Goal: Task Accomplishment & Management: Complete application form

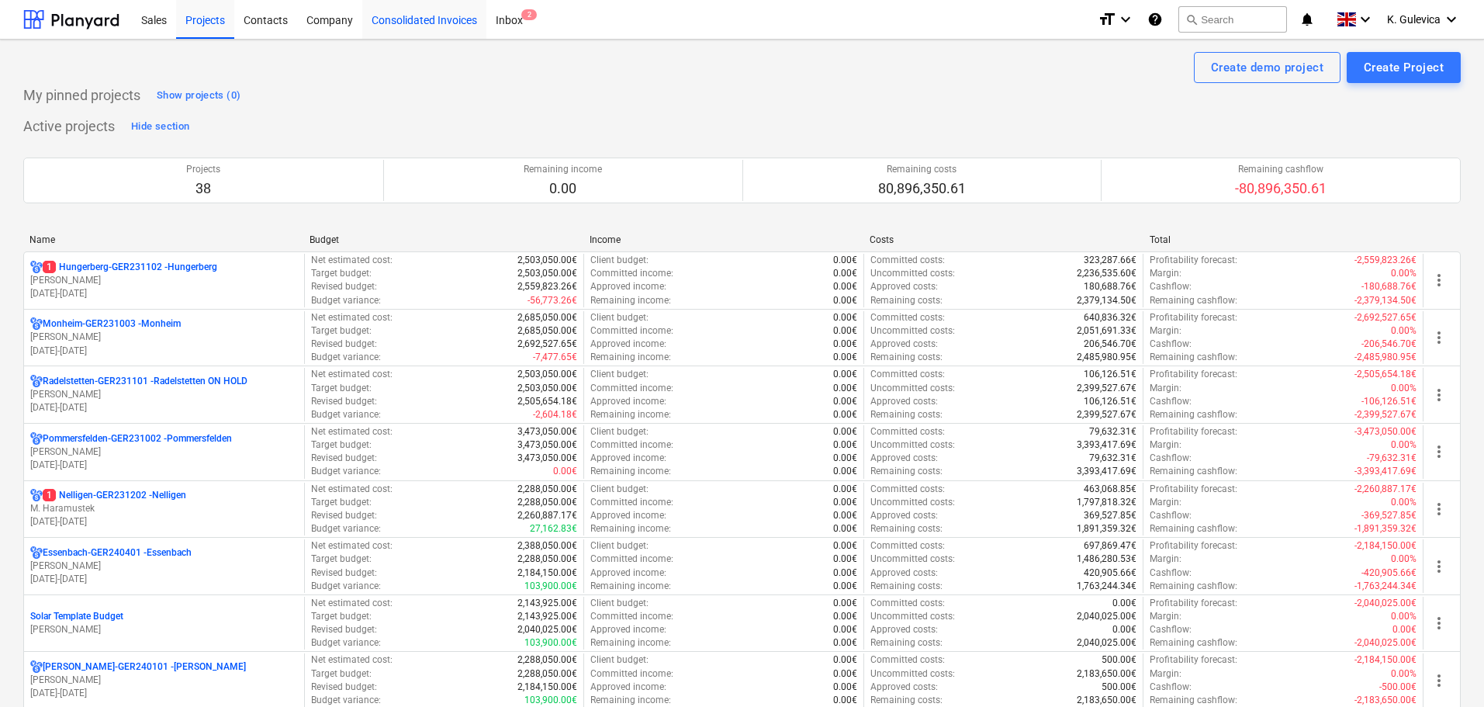
drag, startPoint x: 414, startPoint y: 23, endPoint x: 421, endPoint y: 27, distance: 8.4
click at [414, 23] on div "Consolidated Invoices" at bounding box center [424, 19] width 124 height 40
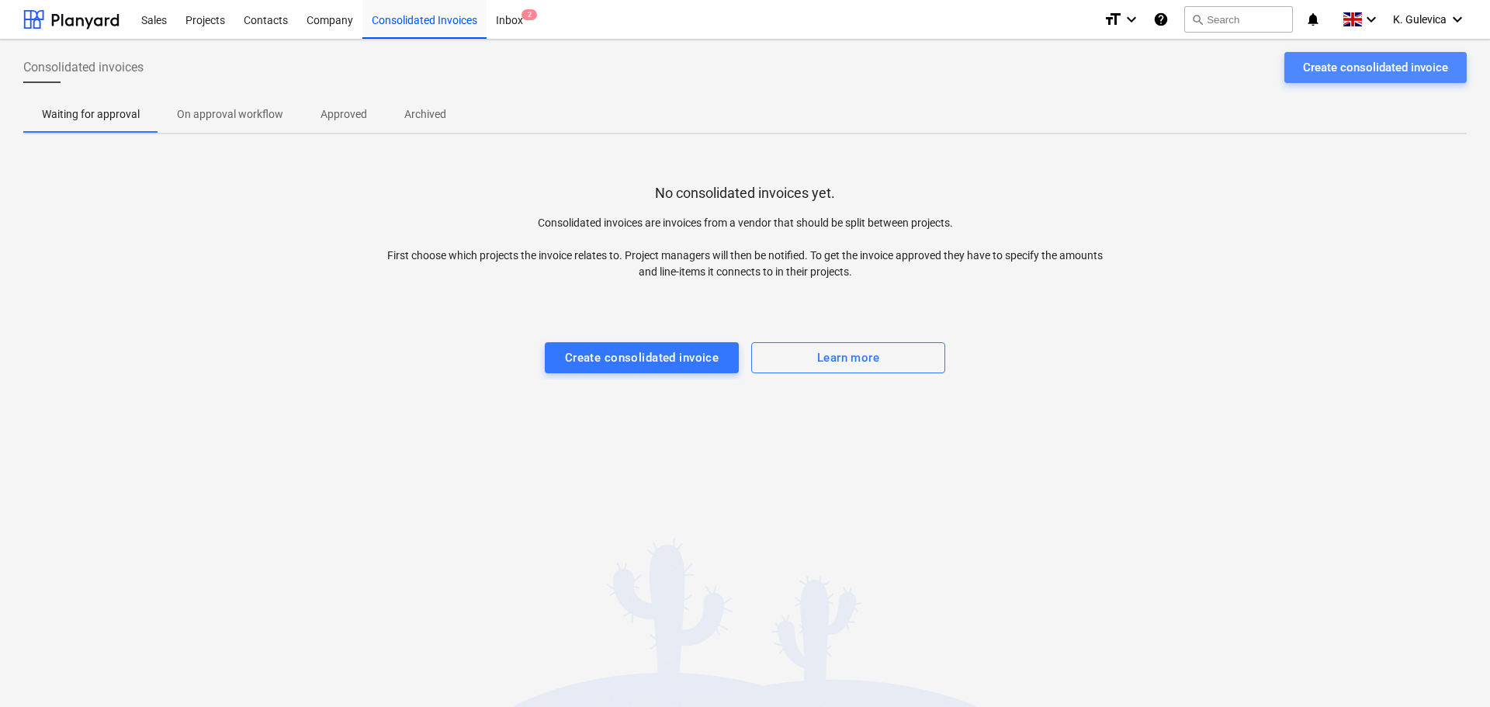
click at [1339, 71] on div "Create consolidated invoice" at bounding box center [1375, 67] width 145 height 20
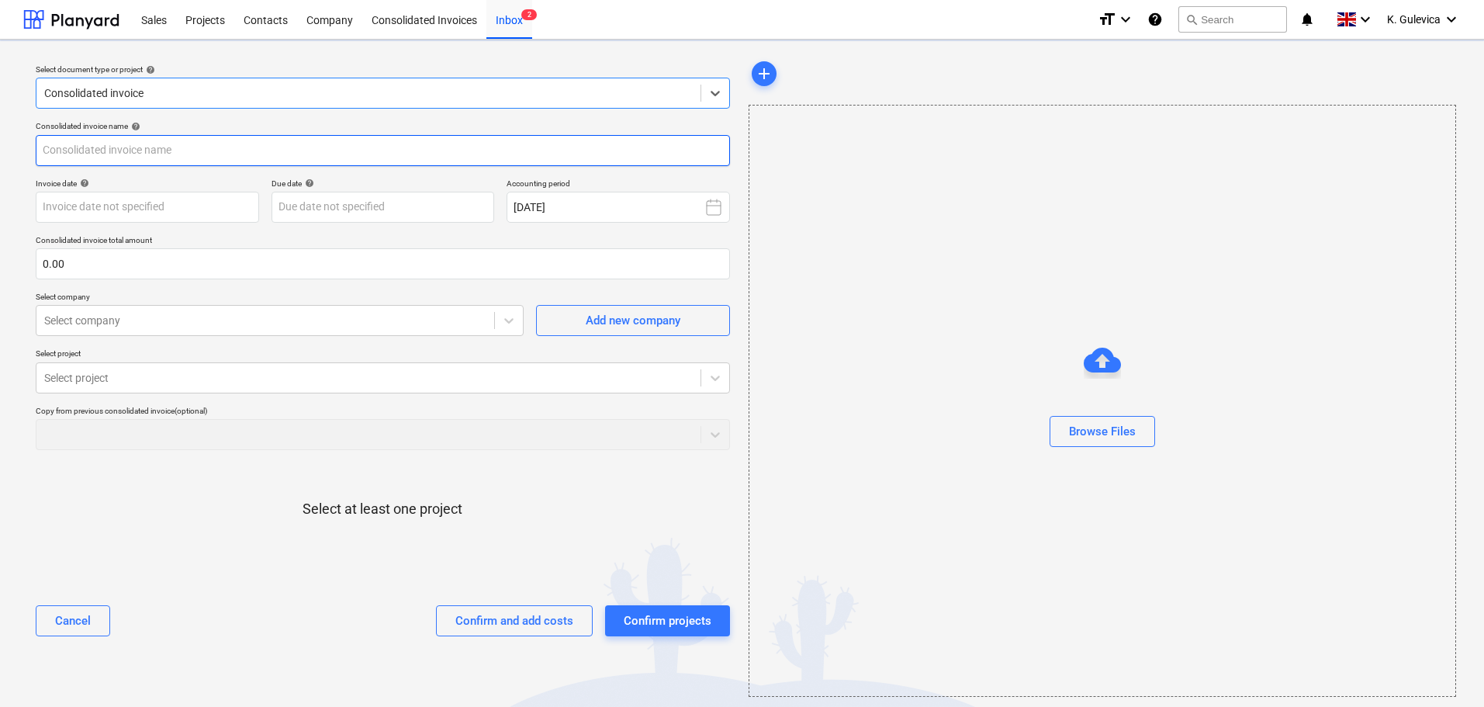
type input "2025.1131 Galileo Empower GmbH 105-25.pdf"
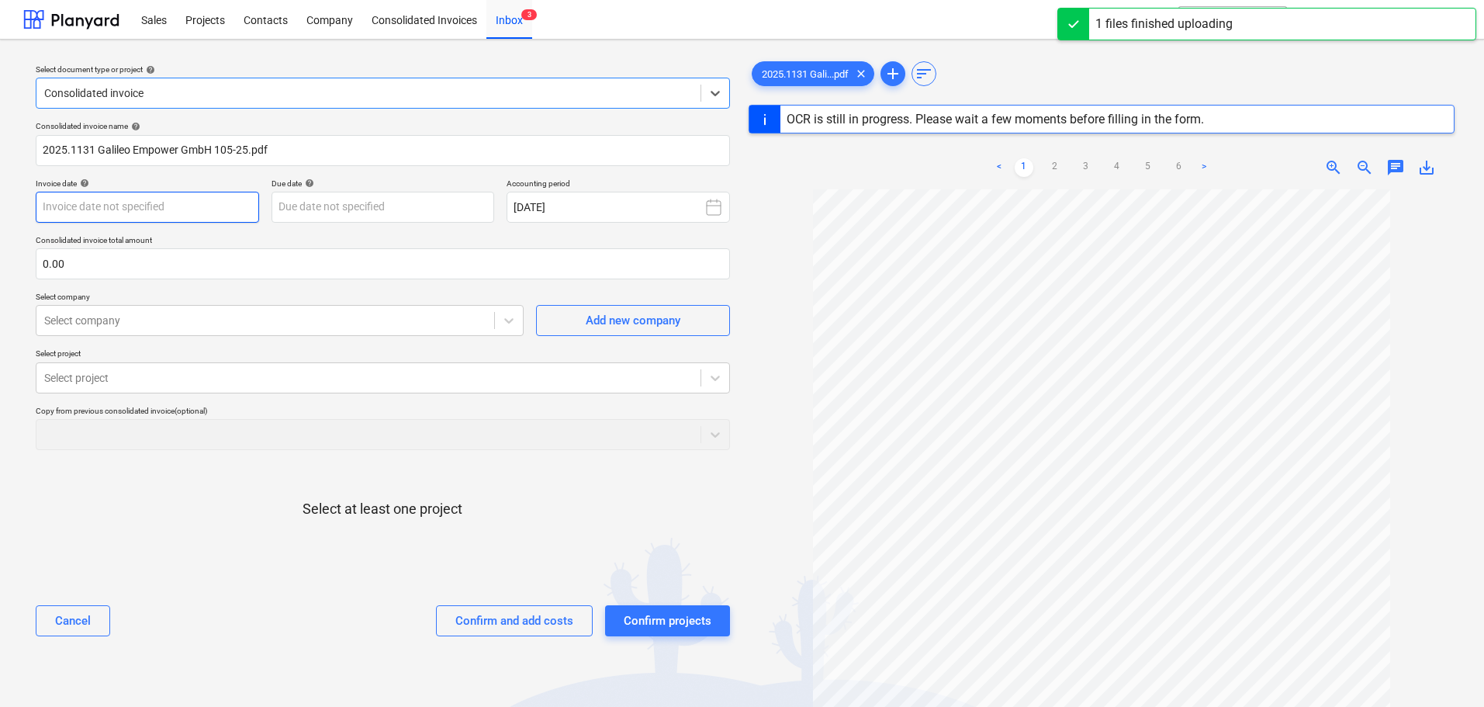
click at [162, 218] on body "Sales Projects Contacts Company Consolidated Invoices Inbox 3 format_size keybo…" at bounding box center [742, 353] width 1484 height 707
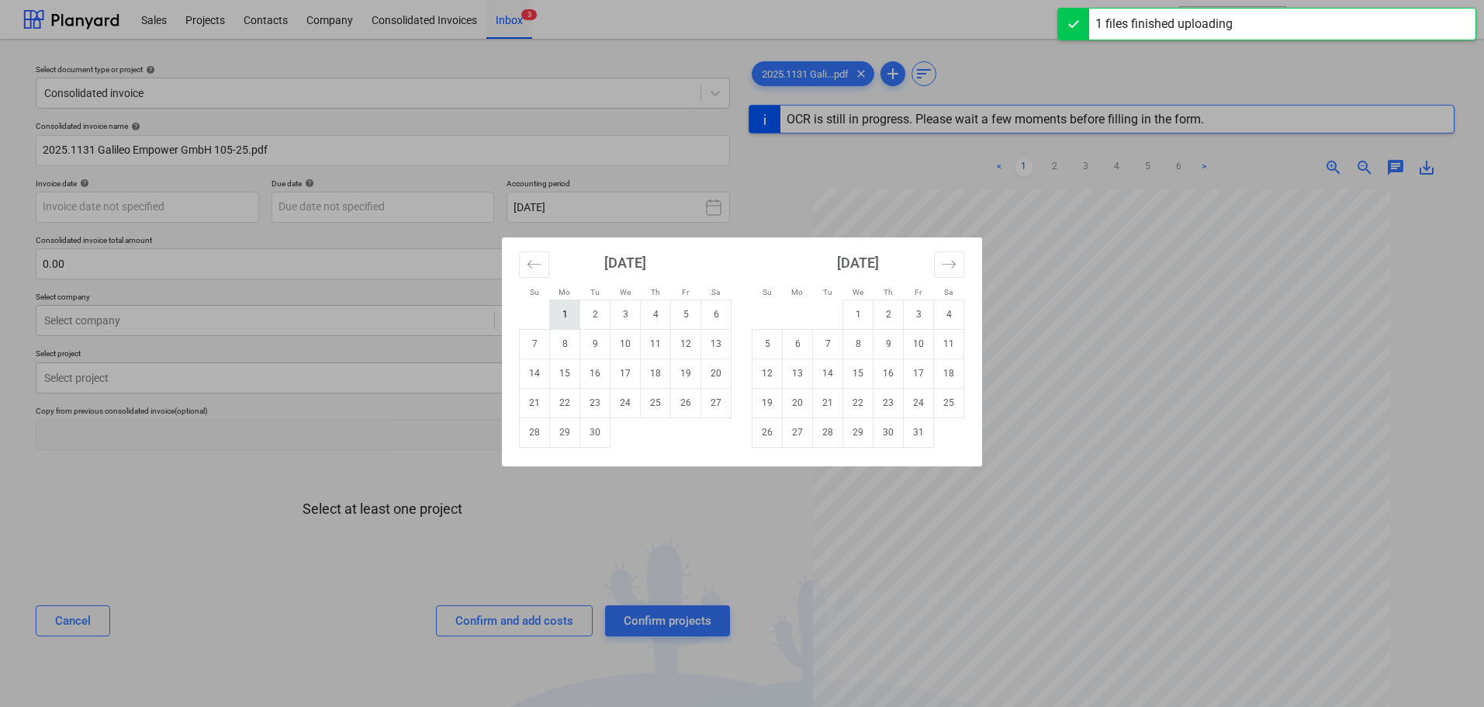
click at [568, 316] on td "1" at bounding box center [565, 314] width 30 height 29
type input "[DATE]"
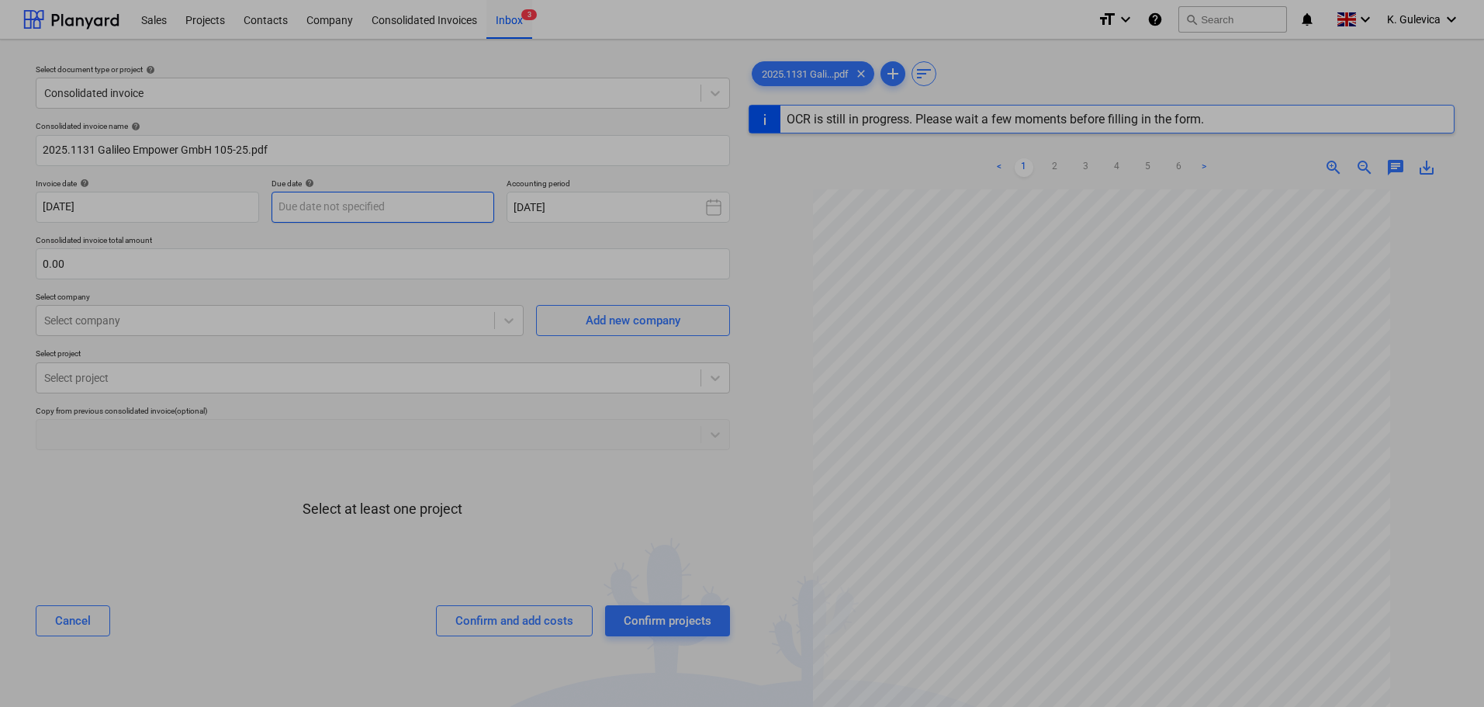
click at [379, 210] on body "Sales Projects Contacts Company Consolidated Invoices Inbox 3 format_size keybo…" at bounding box center [742, 353] width 1484 height 707
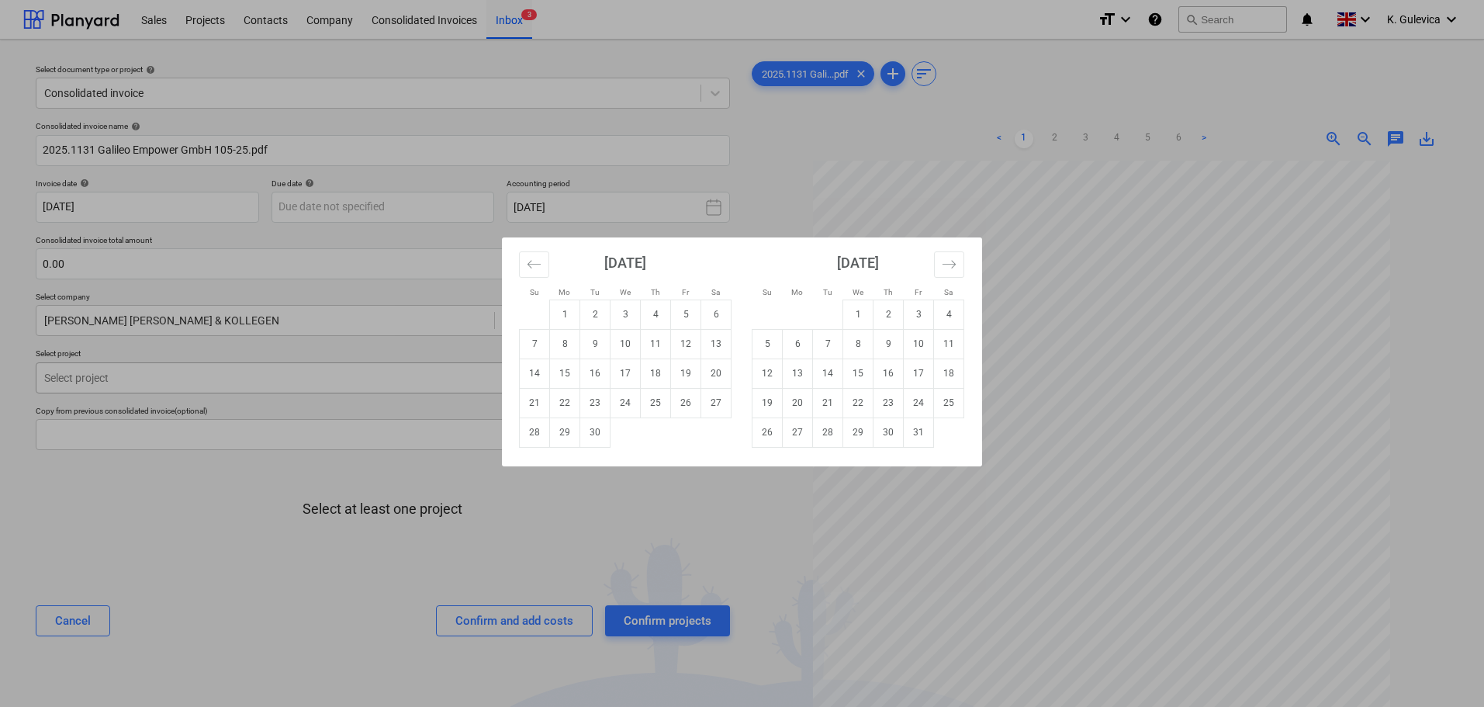
click at [629, 379] on td "17" at bounding box center [626, 373] width 30 height 29
type input "[DATE]"
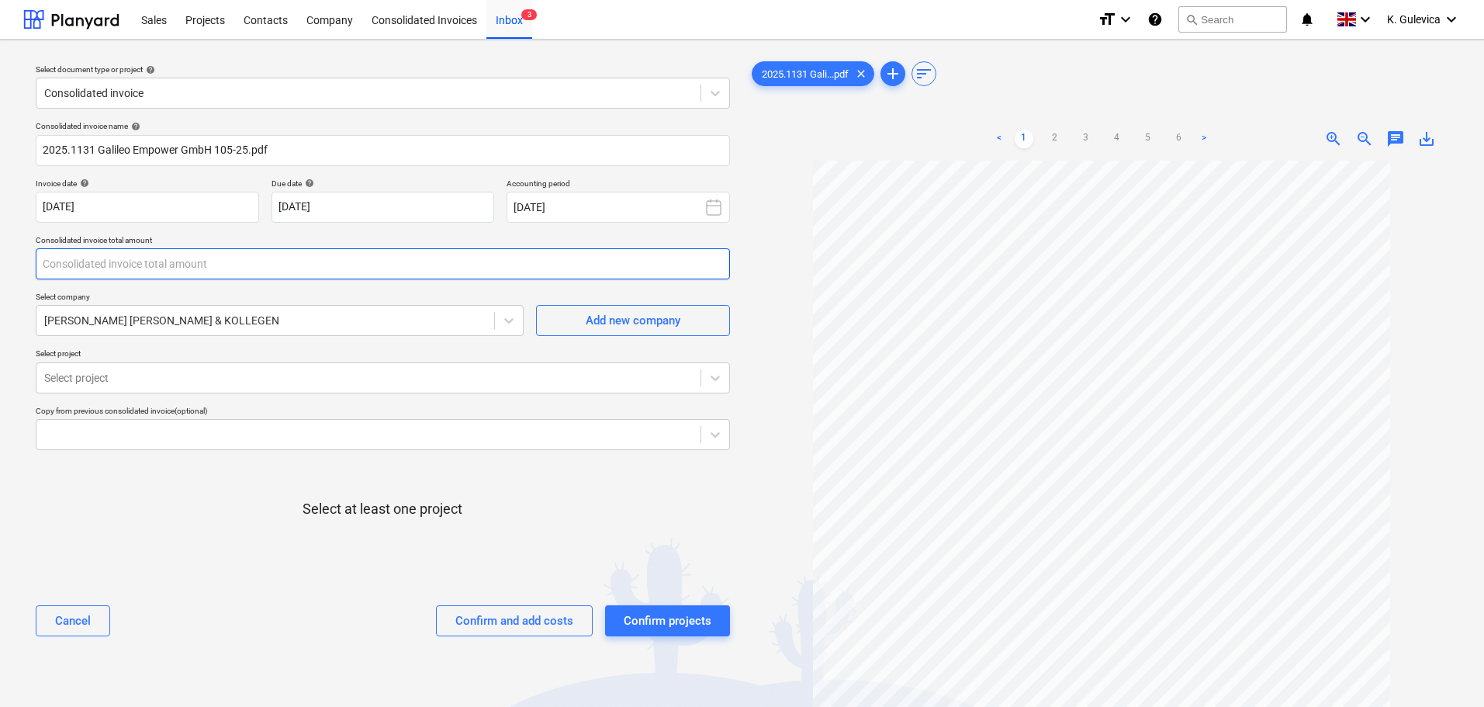
click at [146, 267] on input "text" at bounding box center [383, 263] width 695 height 31
type input "9,519.69"
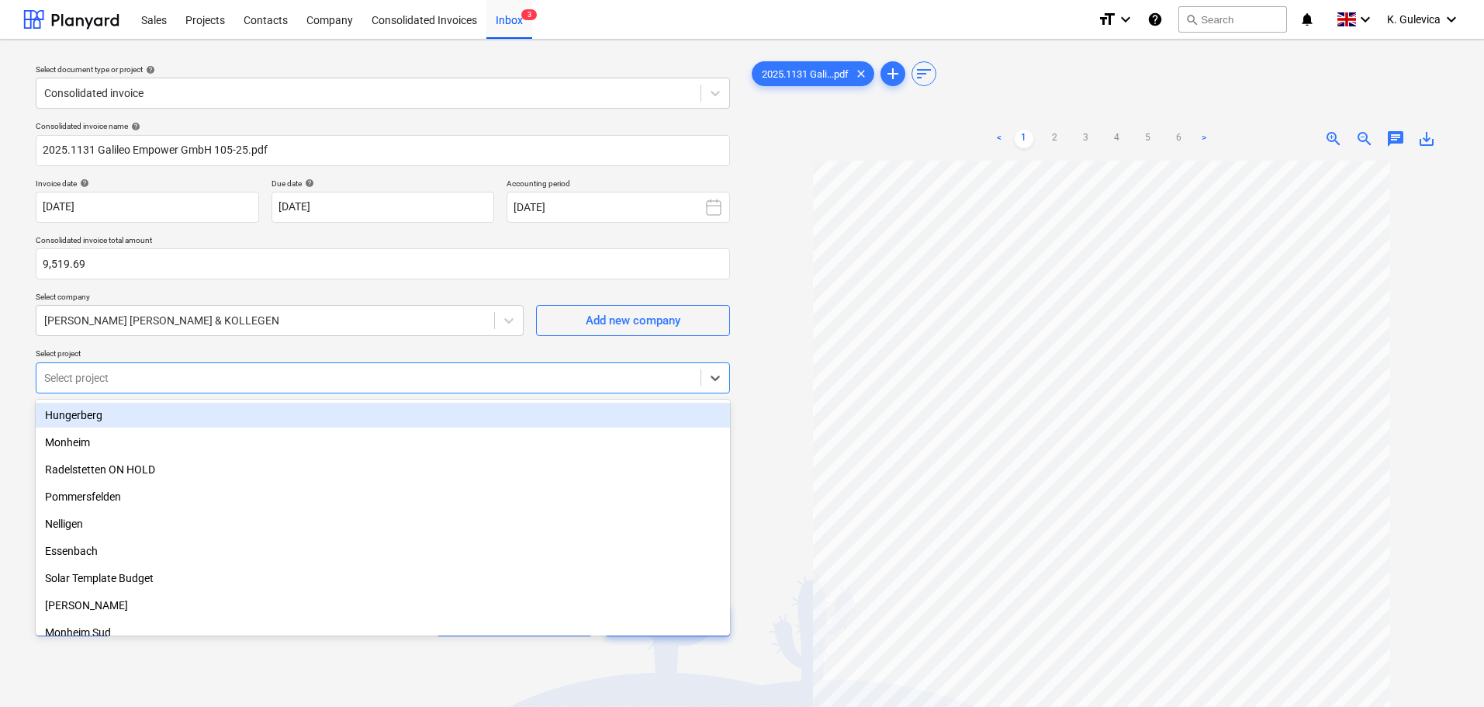
click at [345, 378] on div at bounding box center [368, 378] width 649 height 16
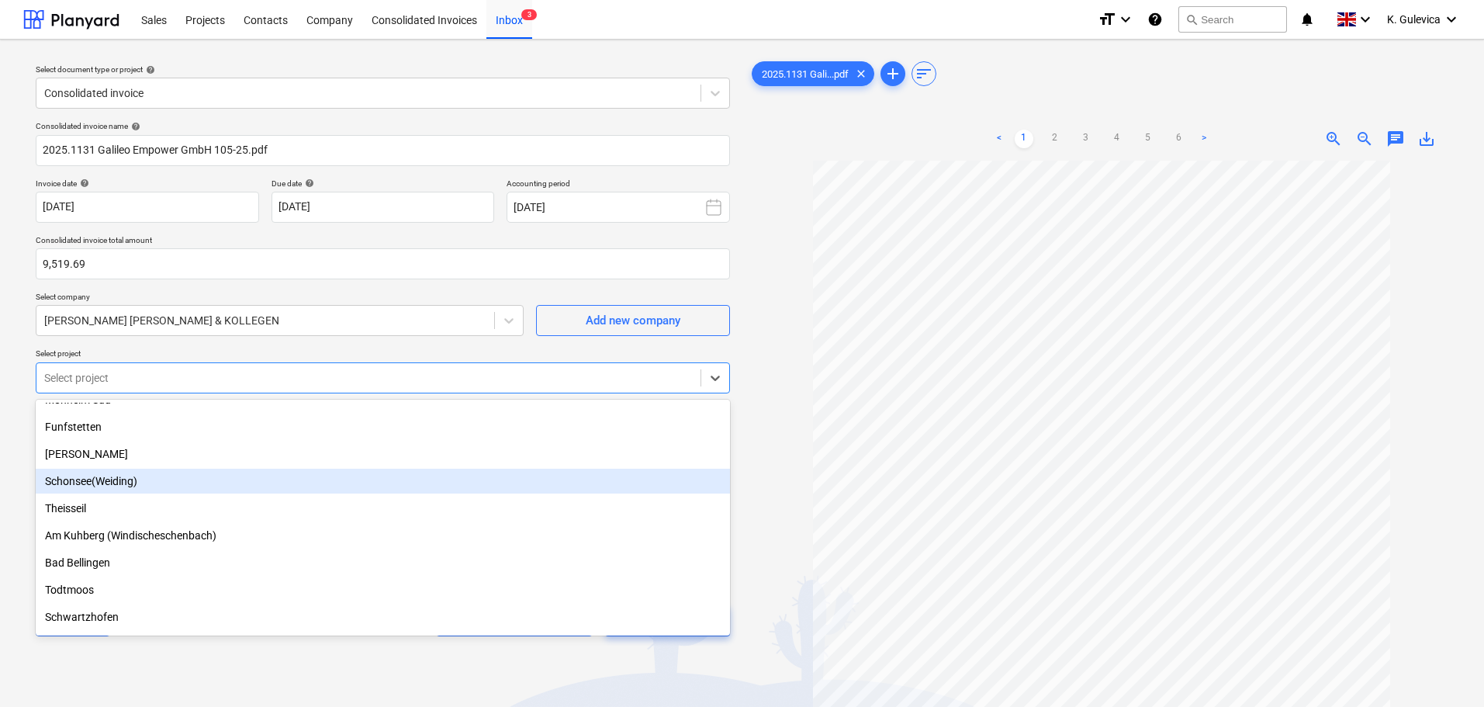
scroll to position [388, 0]
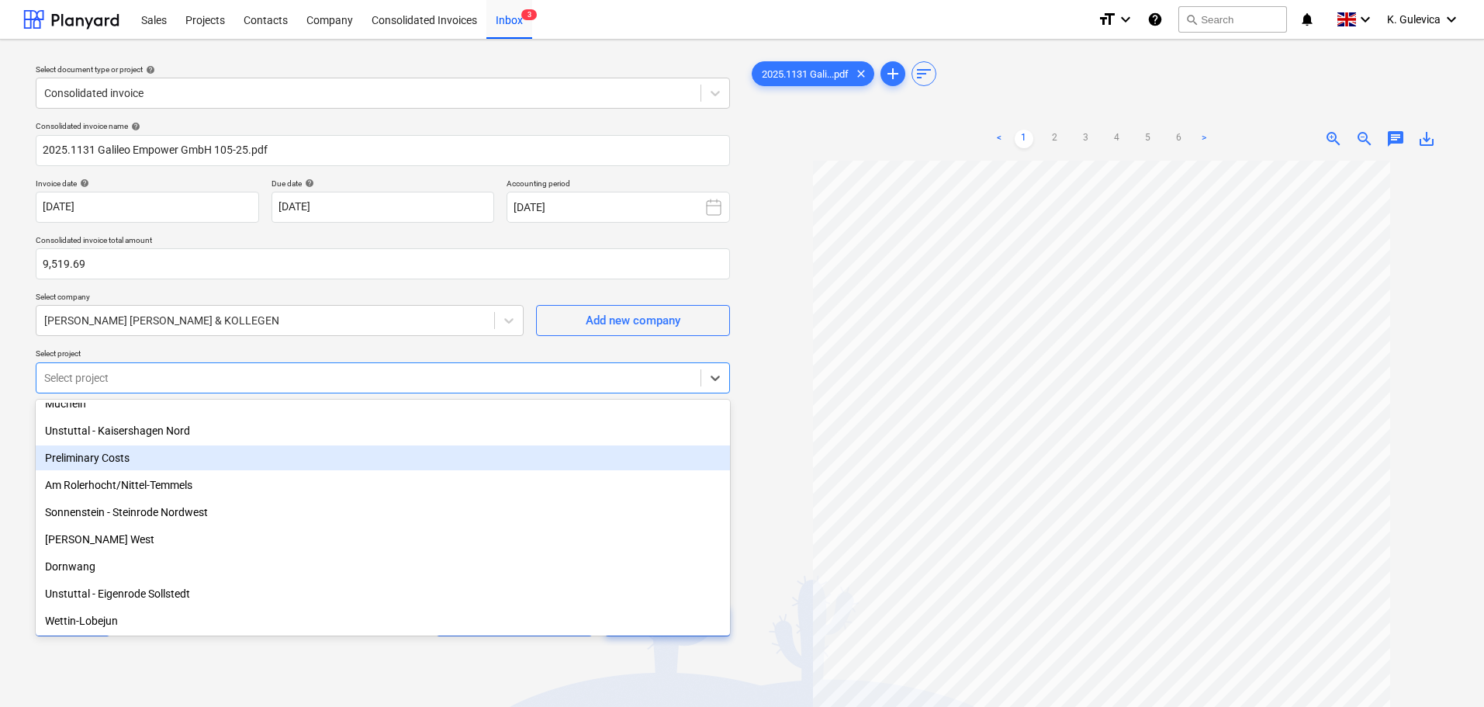
click at [96, 461] on div "Preliminary Costs" at bounding box center [383, 457] width 695 height 25
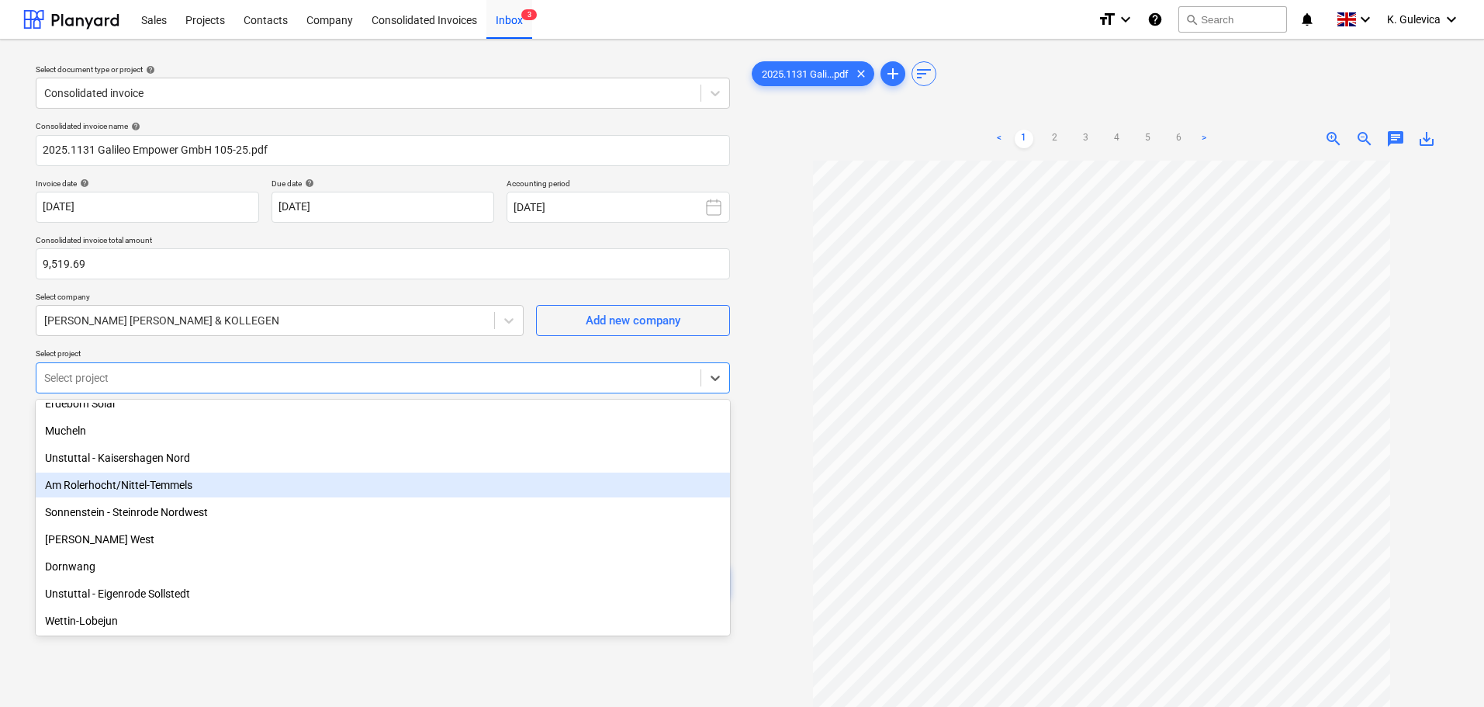
click at [96, 484] on div "Am Rolerhocht/Nittel-Temmels" at bounding box center [383, 485] width 695 height 25
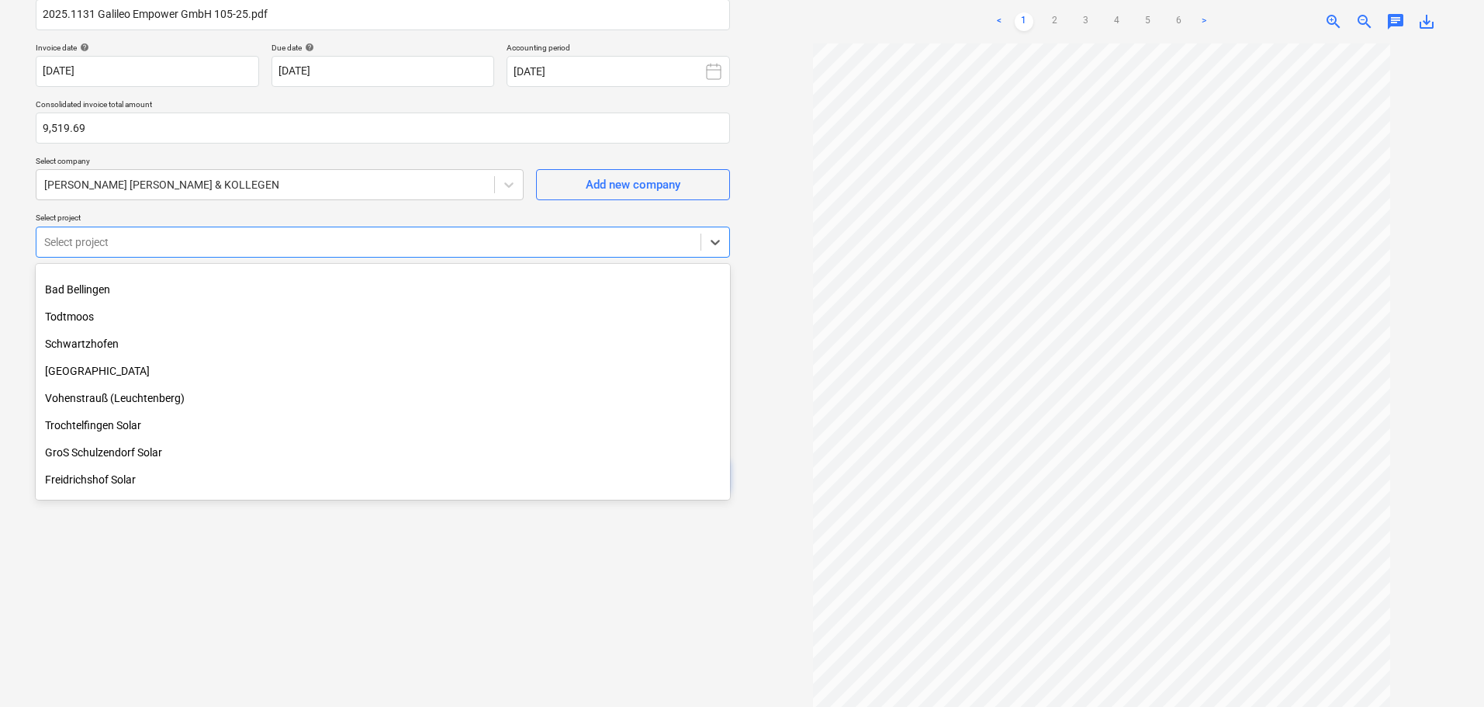
scroll to position [357, 0]
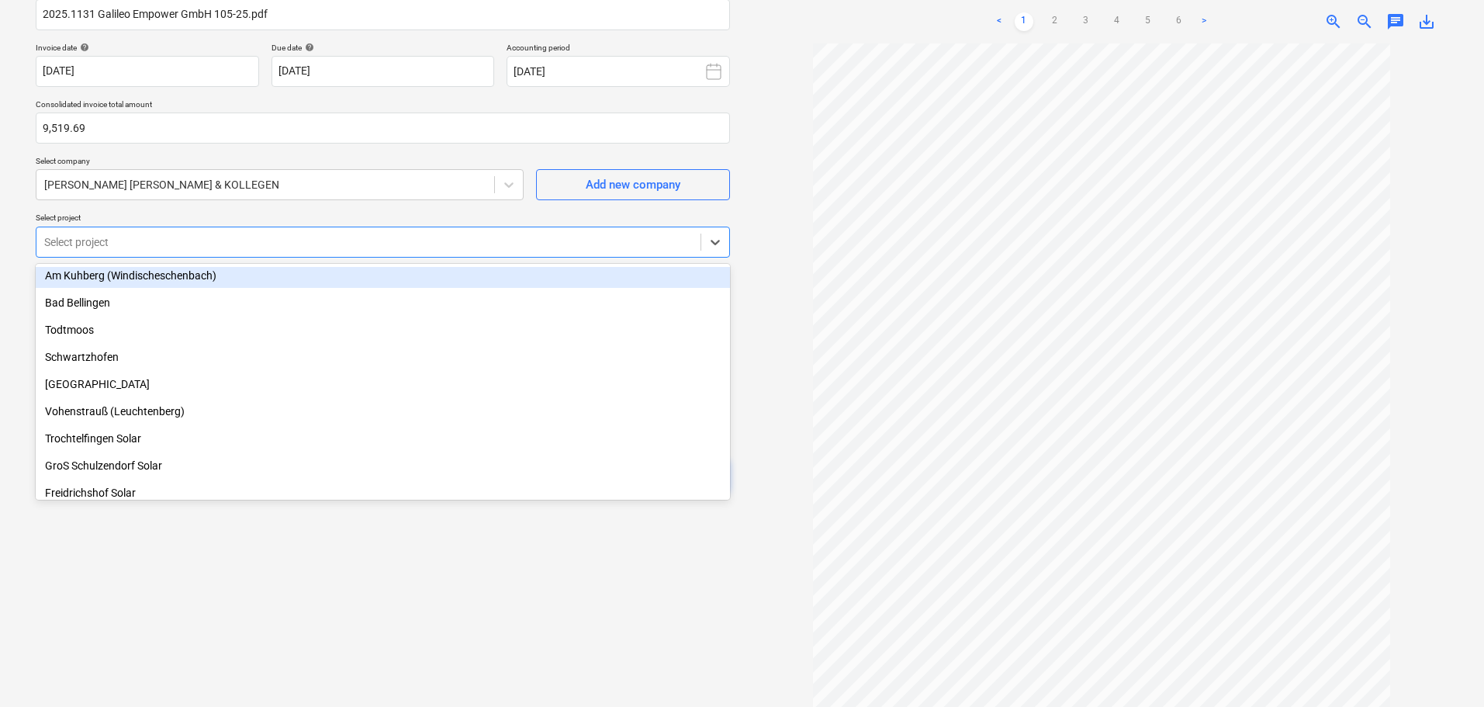
click at [125, 281] on div "Am Kuhberg (Windischeschenbach)" at bounding box center [383, 275] width 695 height 25
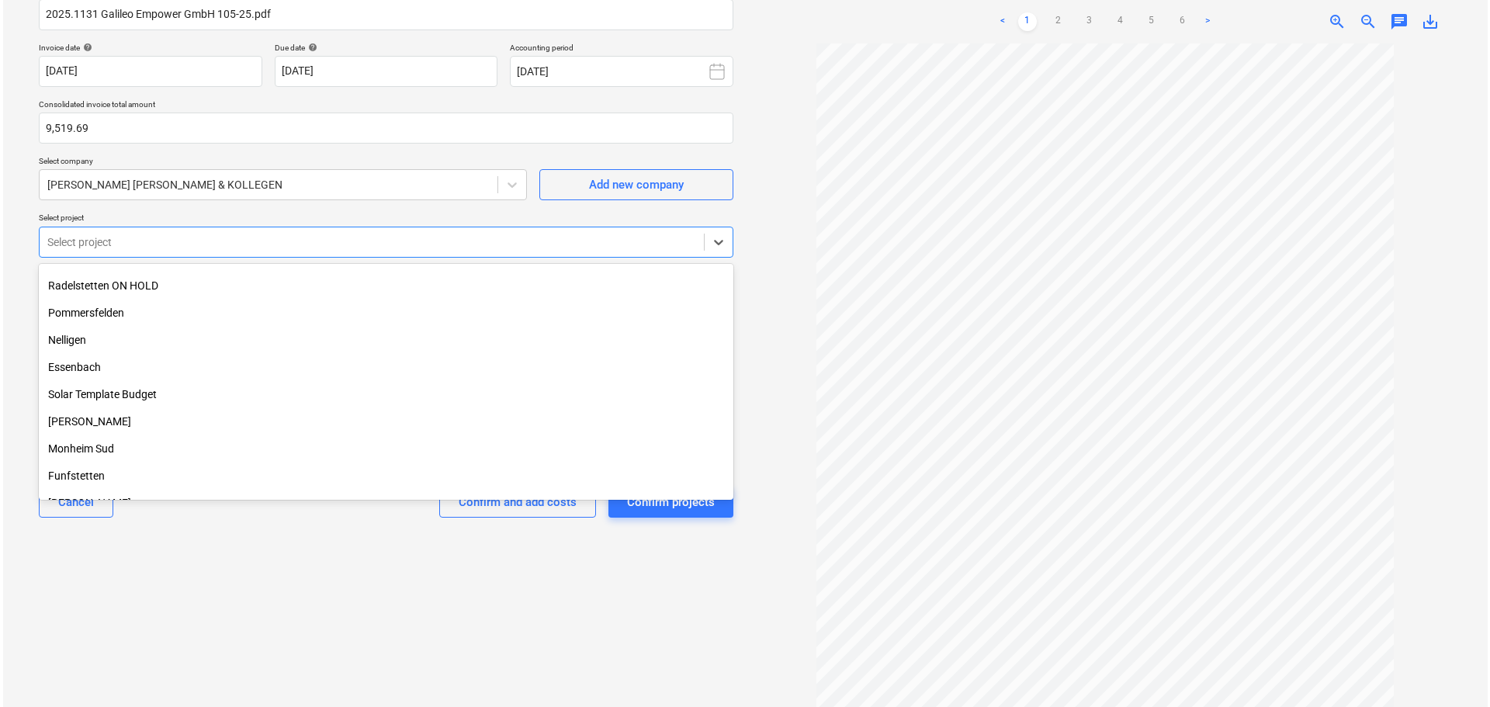
scroll to position [47, 0]
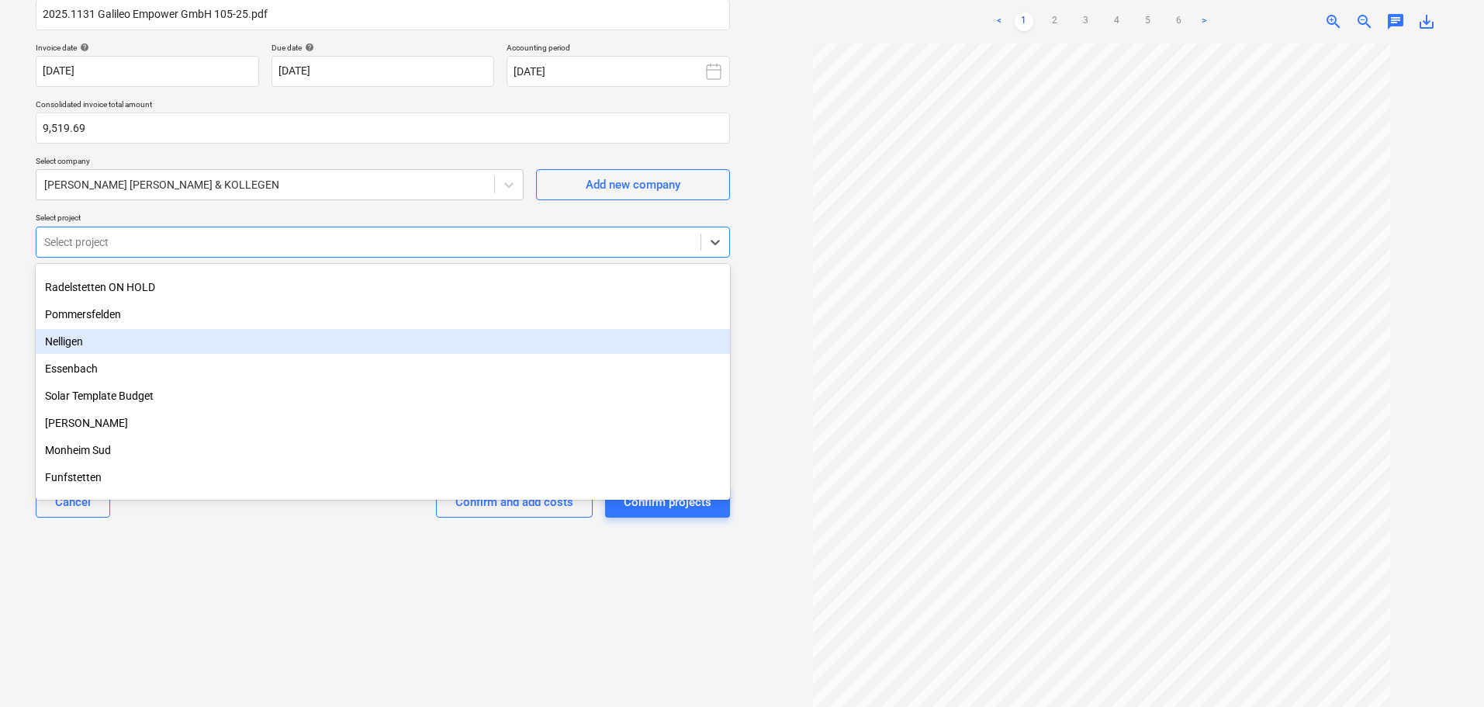
click at [77, 338] on div "Nelligen" at bounding box center [383, 341] width 695 height 25
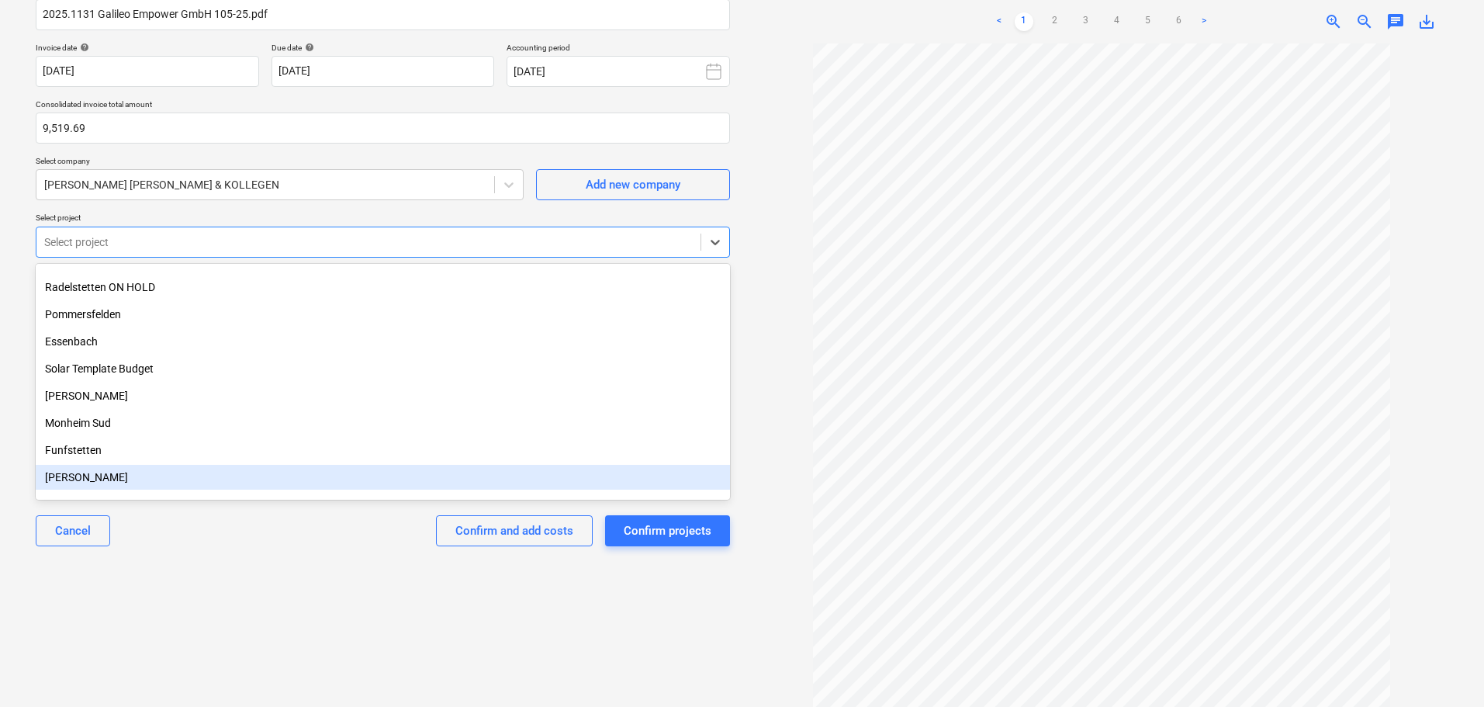
click at [319, 618] on div "Select document type or project help Consolidated invoice Consolidated invoice …" at bounding box center [382, 305] width 719 height 778
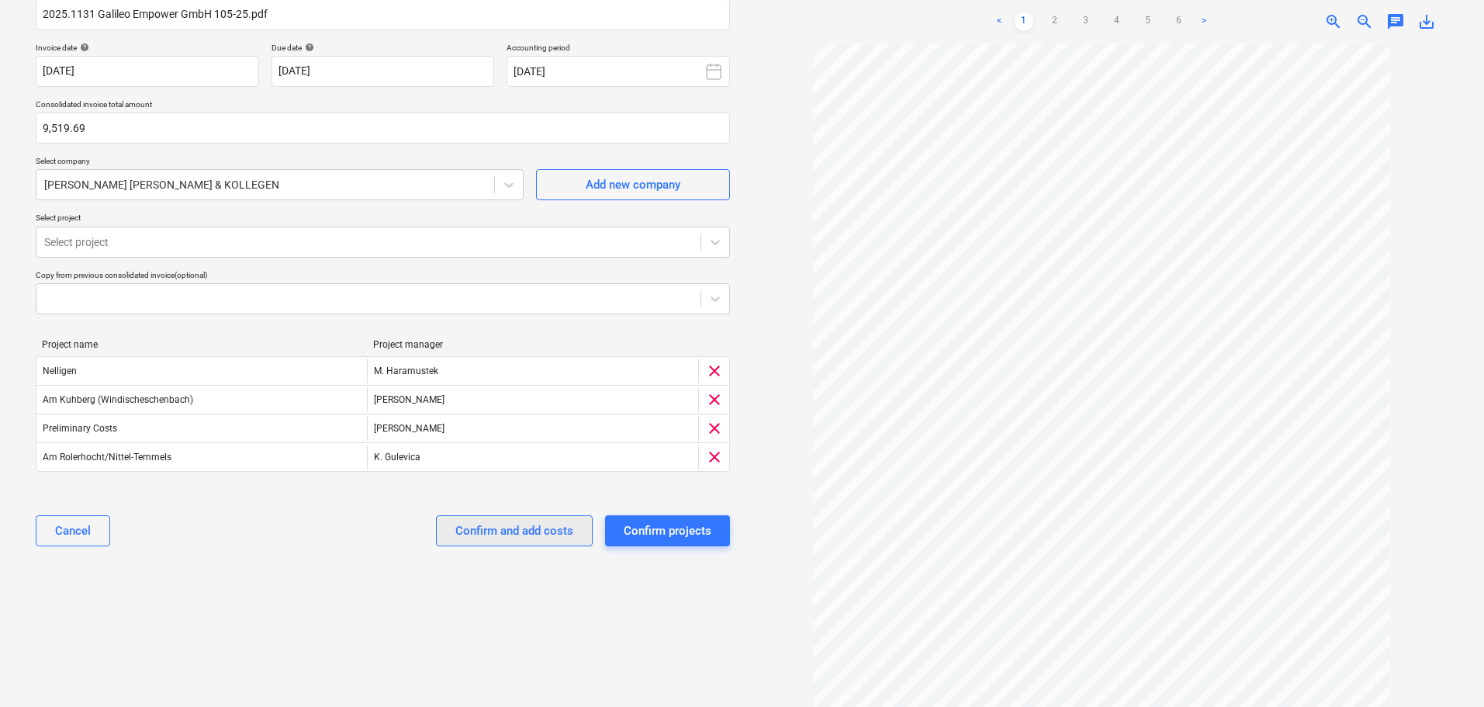
click at [522, 530] on div "Confirm and add costs" at bounding box center [515, 531] width 118 height 20
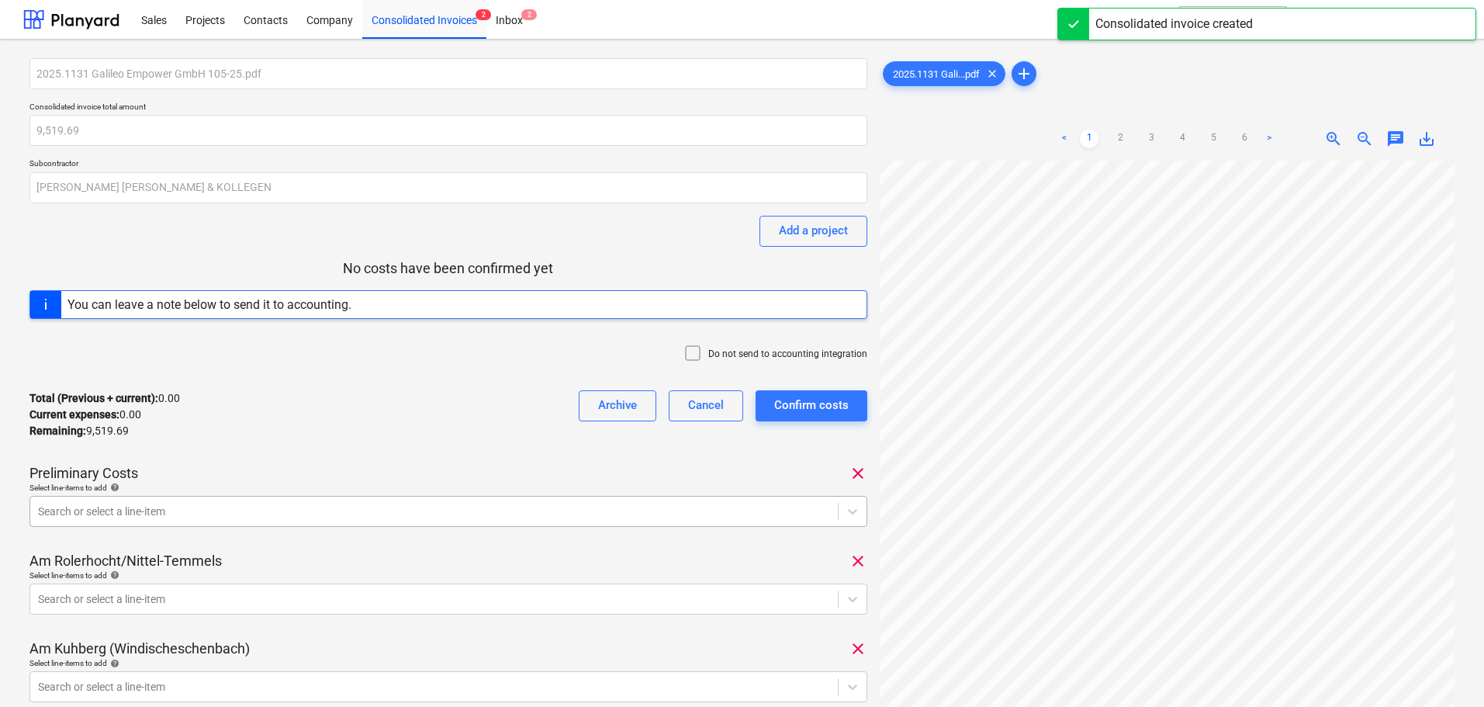
click at [327, 510] on body "Sales Projects Contacts Company Consolidated Invoices 2 Inbox 2 format_size key…" at bounding box center [742, 353] width 1484 height 707
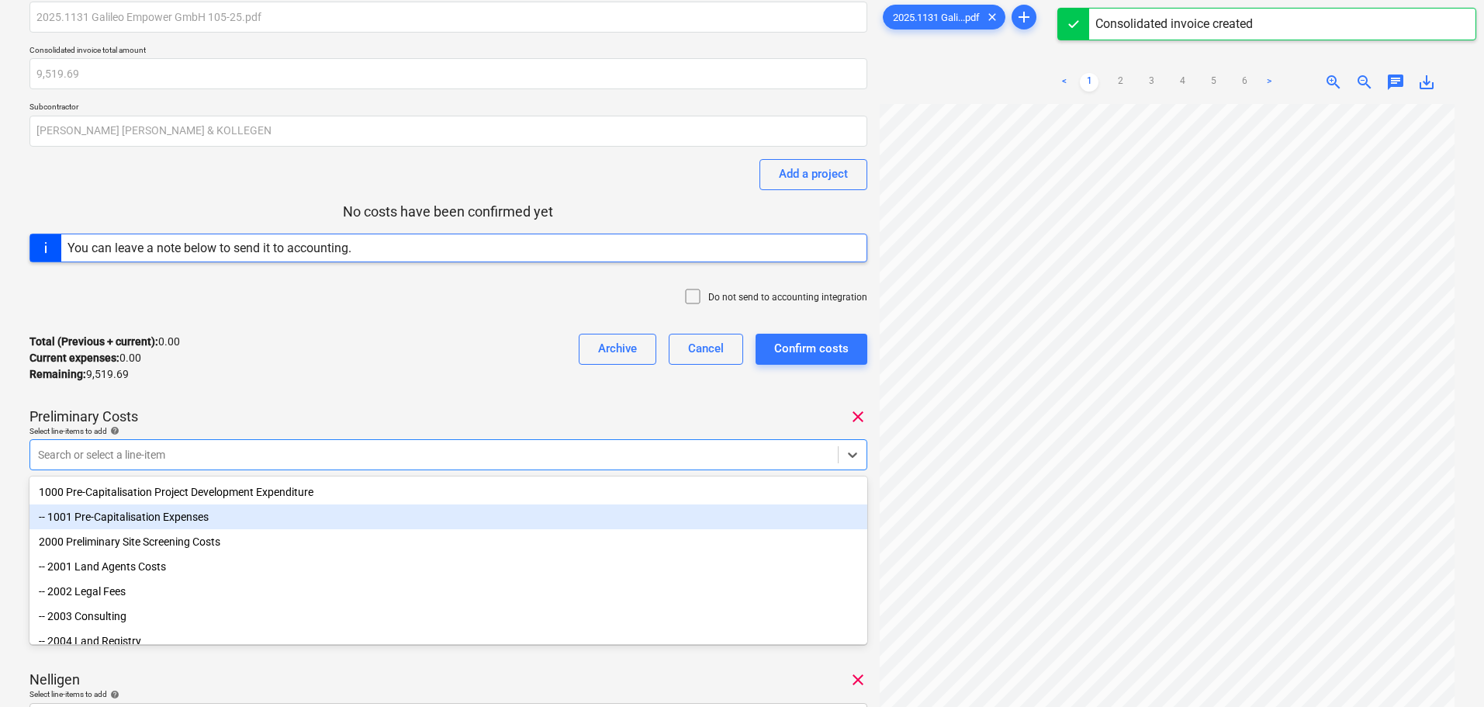
scroll to position [65, 0]
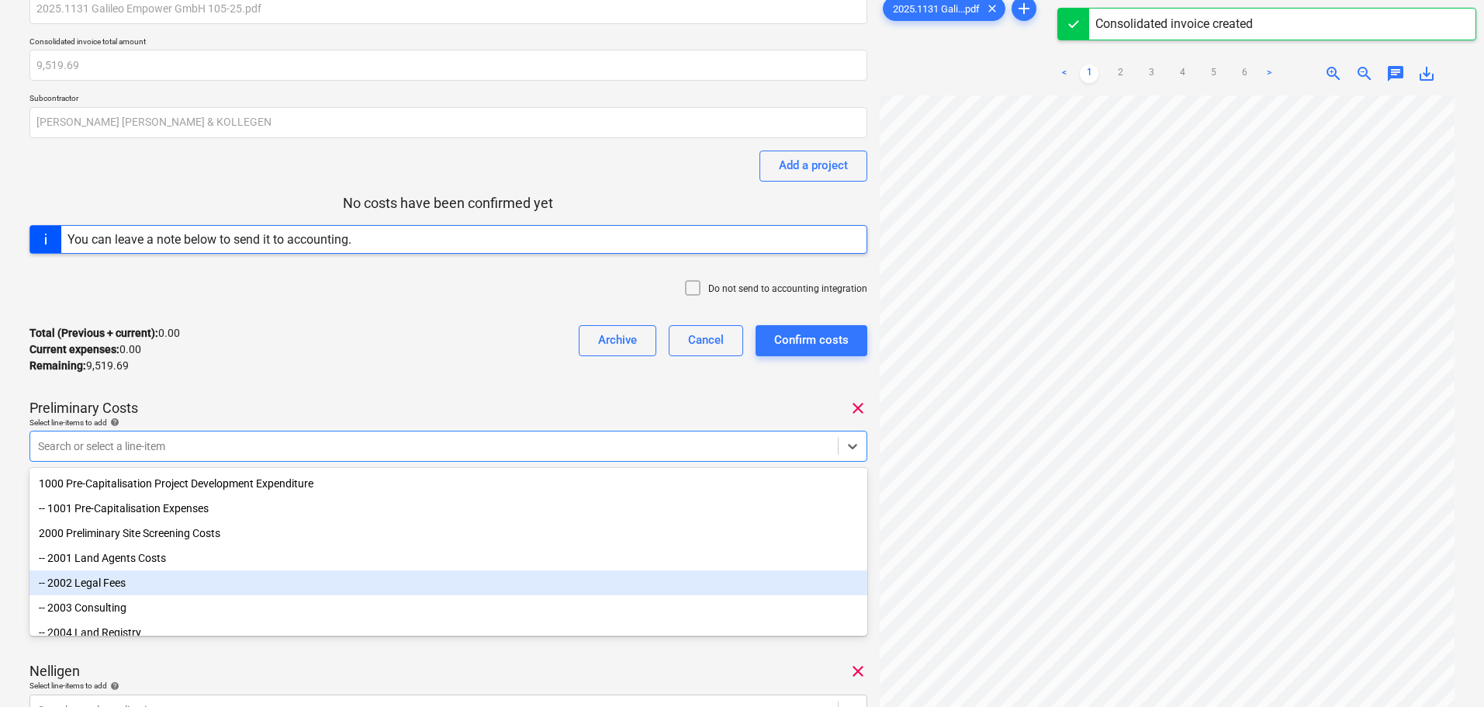
click at [120, 587] on div "-- 2002 Legal Fees" at bounding box center [448, 582] width 838 height 25
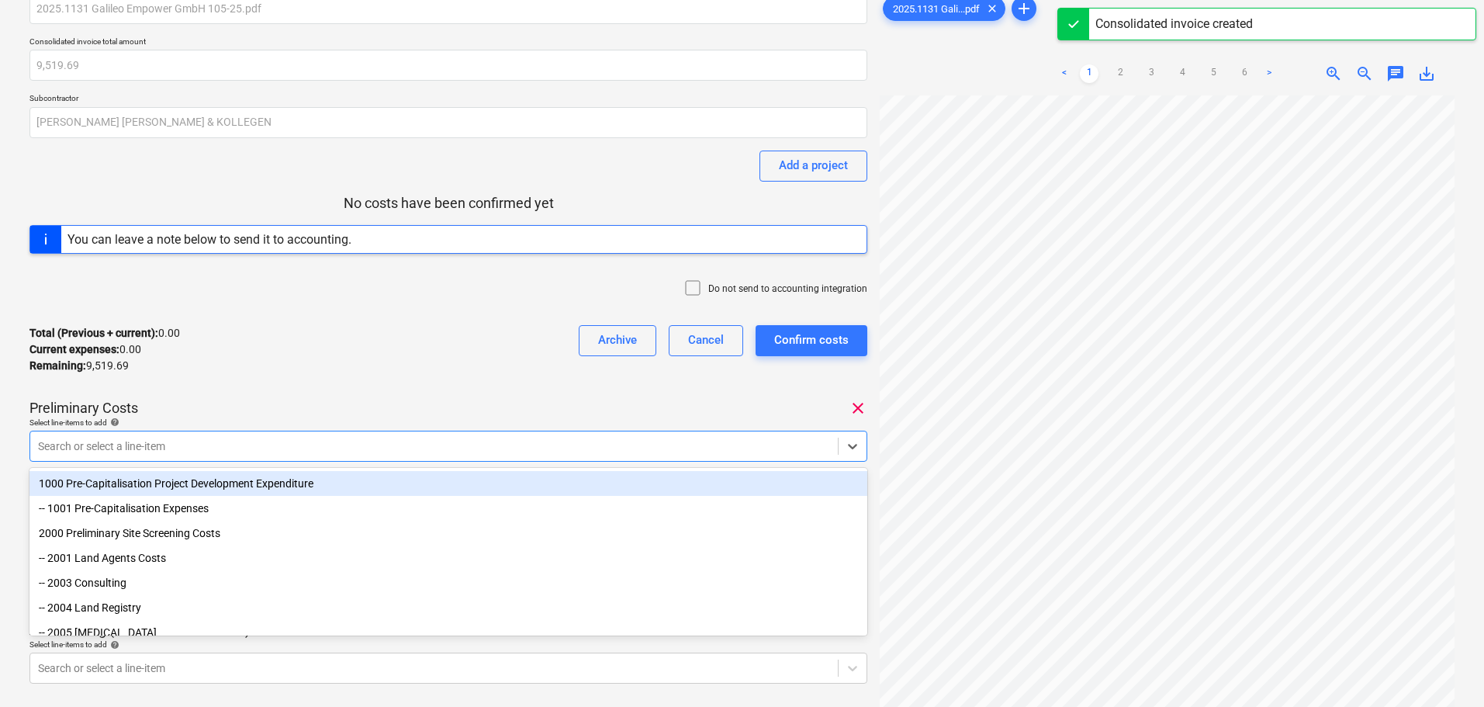
click at [406, 379] on div "Total (Previous + current) : 0.00 Current expenses : 0.00 Remaining : 9,519.69 …" at bounding box center [448, 350] width 838 height 74
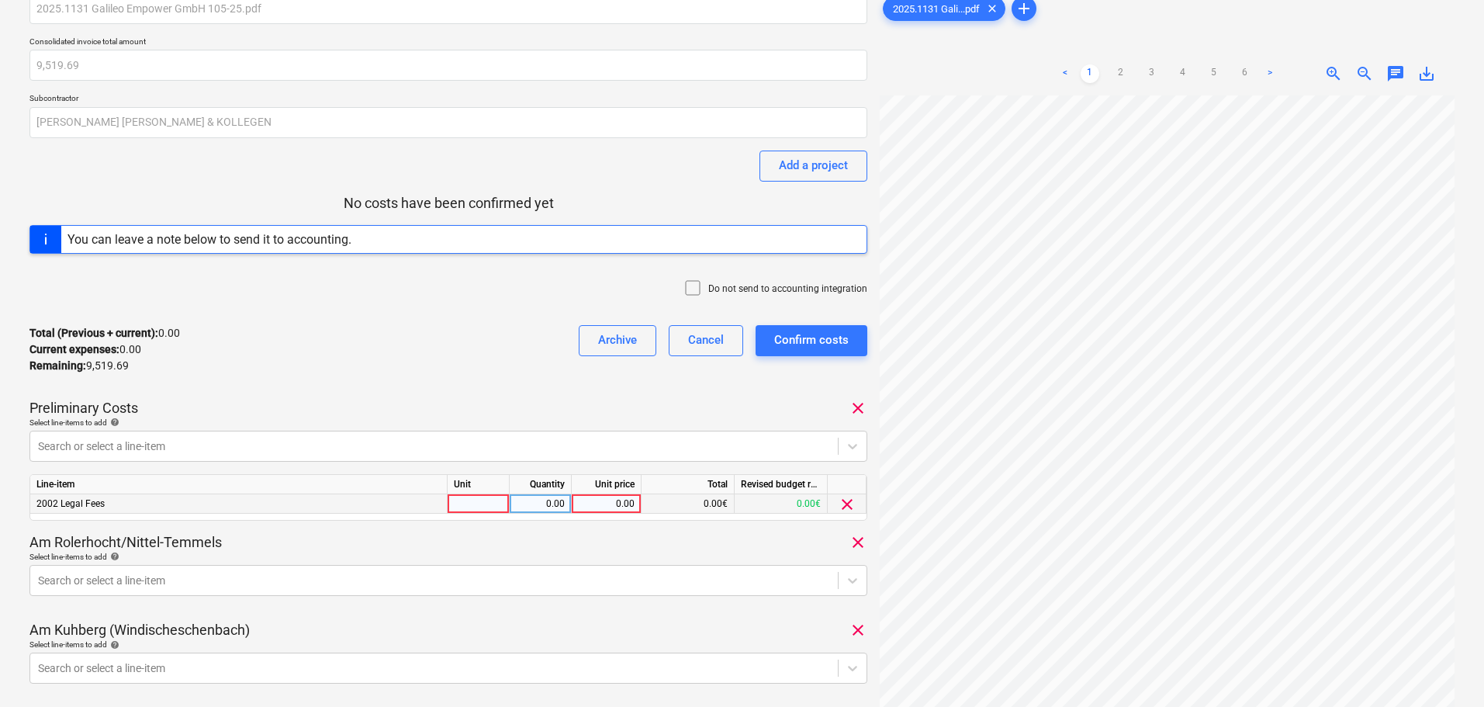
click at [621, 500] on div "0.00" at bounding box center [606, 503] width 57 height 19
type input "5287.67"
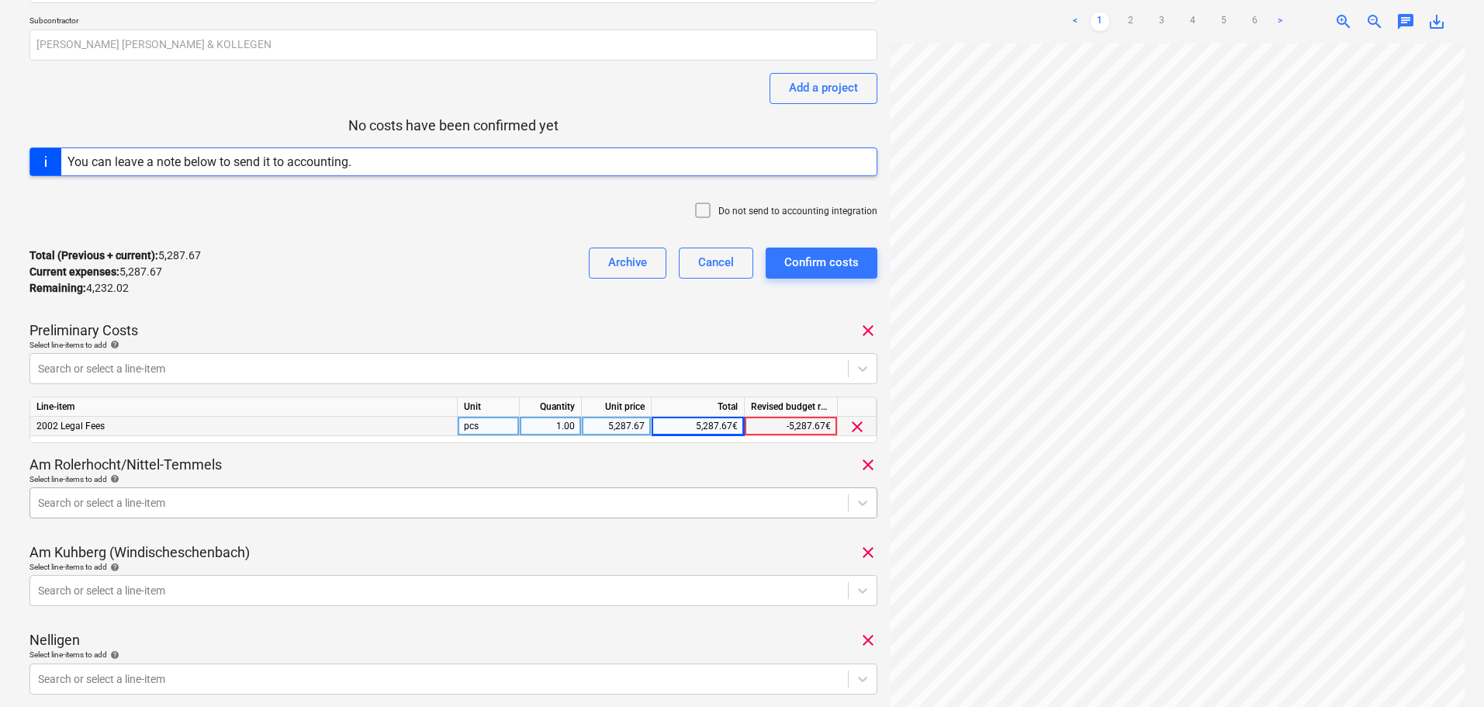
click at [234, 505] on body "Sales Projects Contacts Company Consolidated Invoices 2 Inbox 2 format_size key…" at bounding box center [742, 210] width 1484 height 707
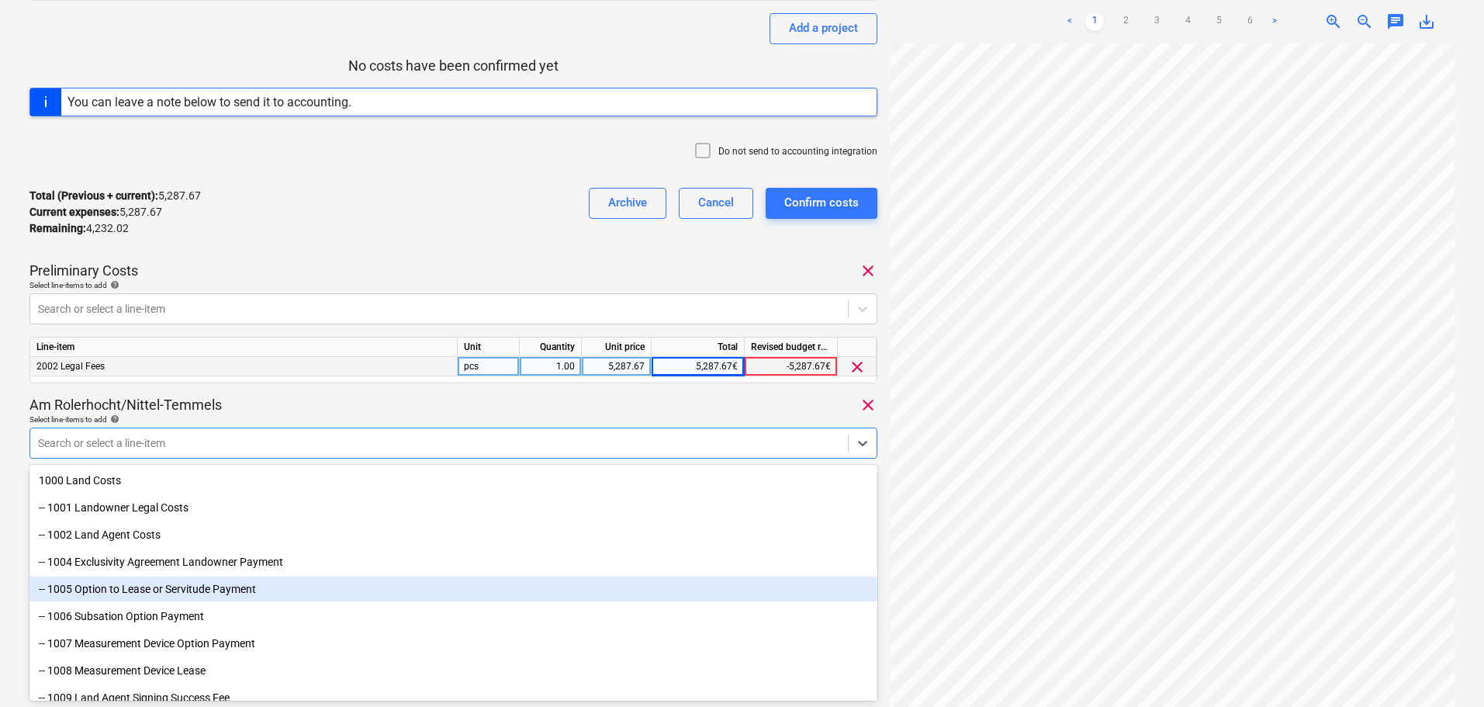
scroll to position [155, 0]
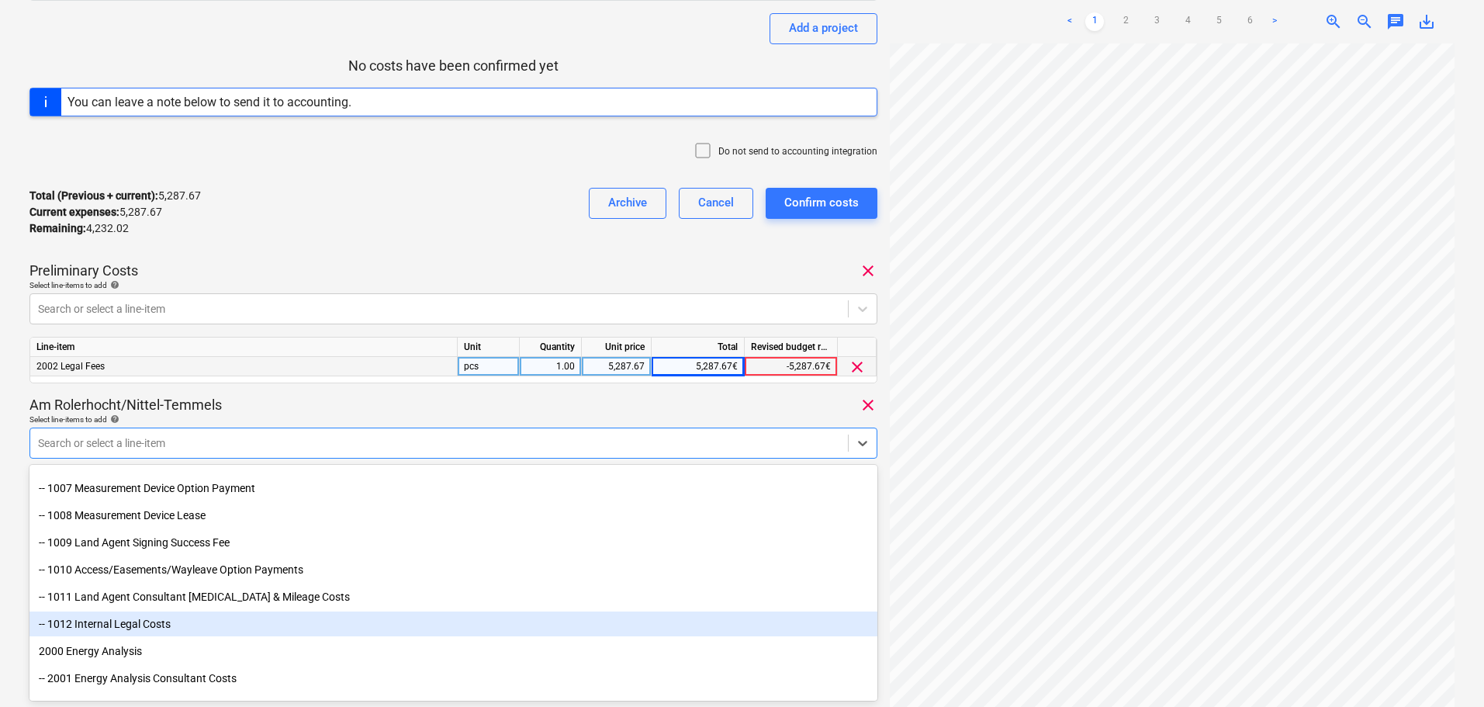
click at [144, 625] on div "-- 1012 Internal Legal Costs" at bounding box center [453, 623] width 848 height 25
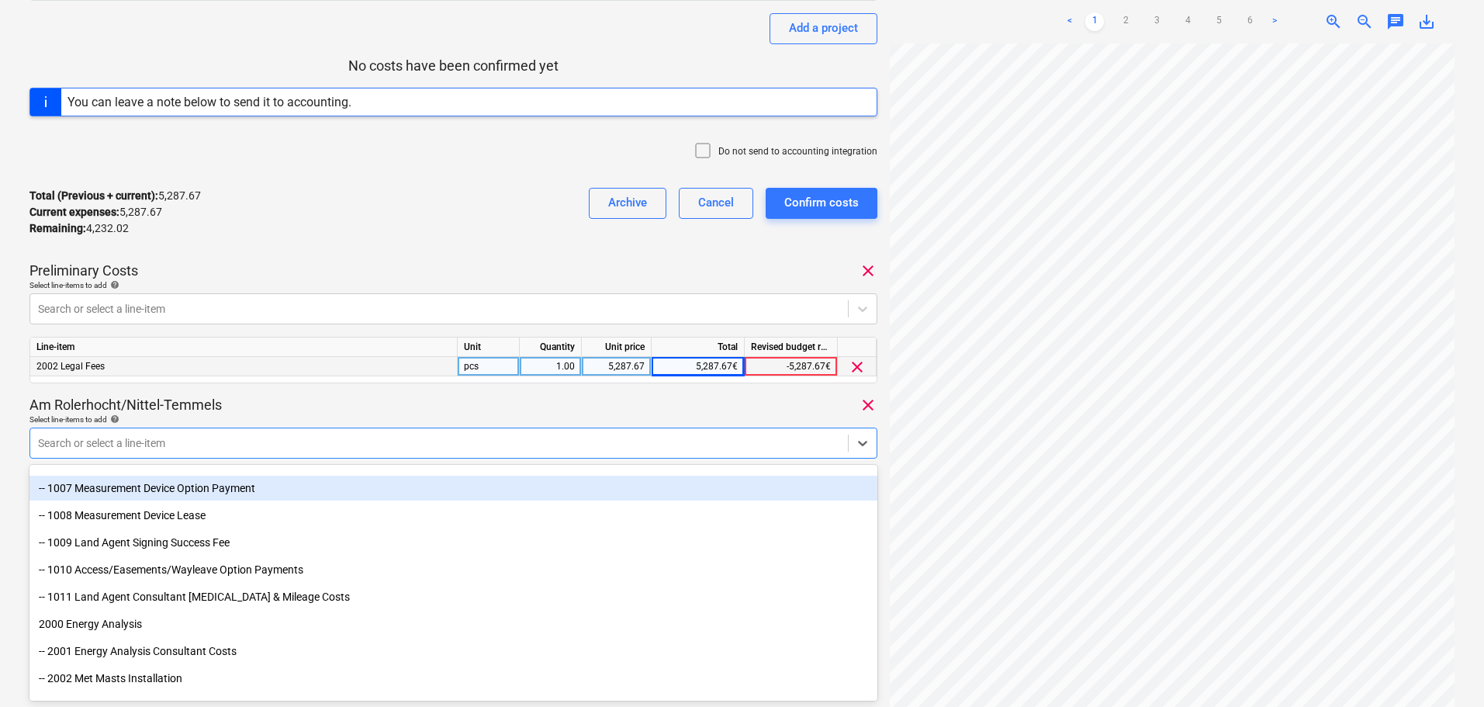
click at [405, 413] on div "Am Rolerhocht/Nittel-Temmels clear" at bounding box center [453, 405] width 848 height 19
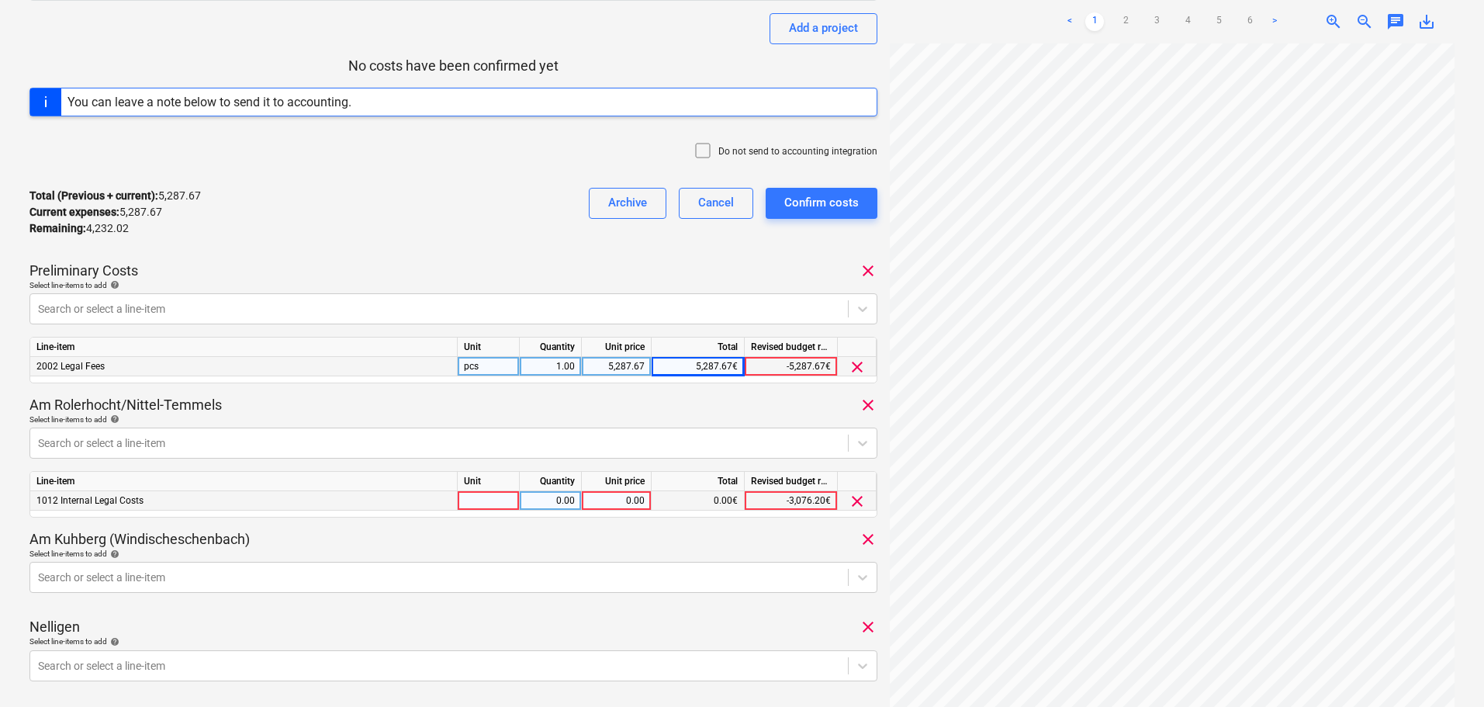
click at [601, 501] on div "0.00" at bounding box center [616, 500] width 57 height 19
type input "2257.67"
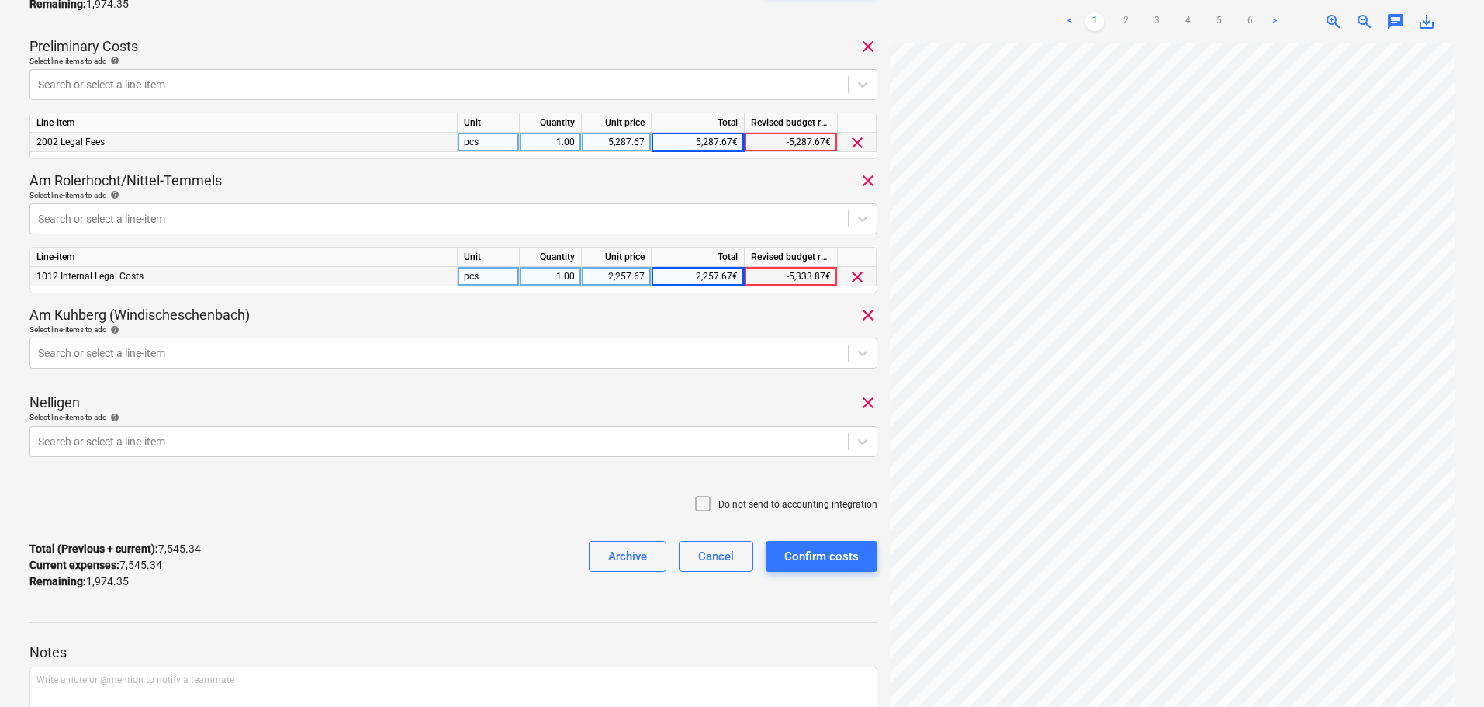
scroll to position [435, 0]
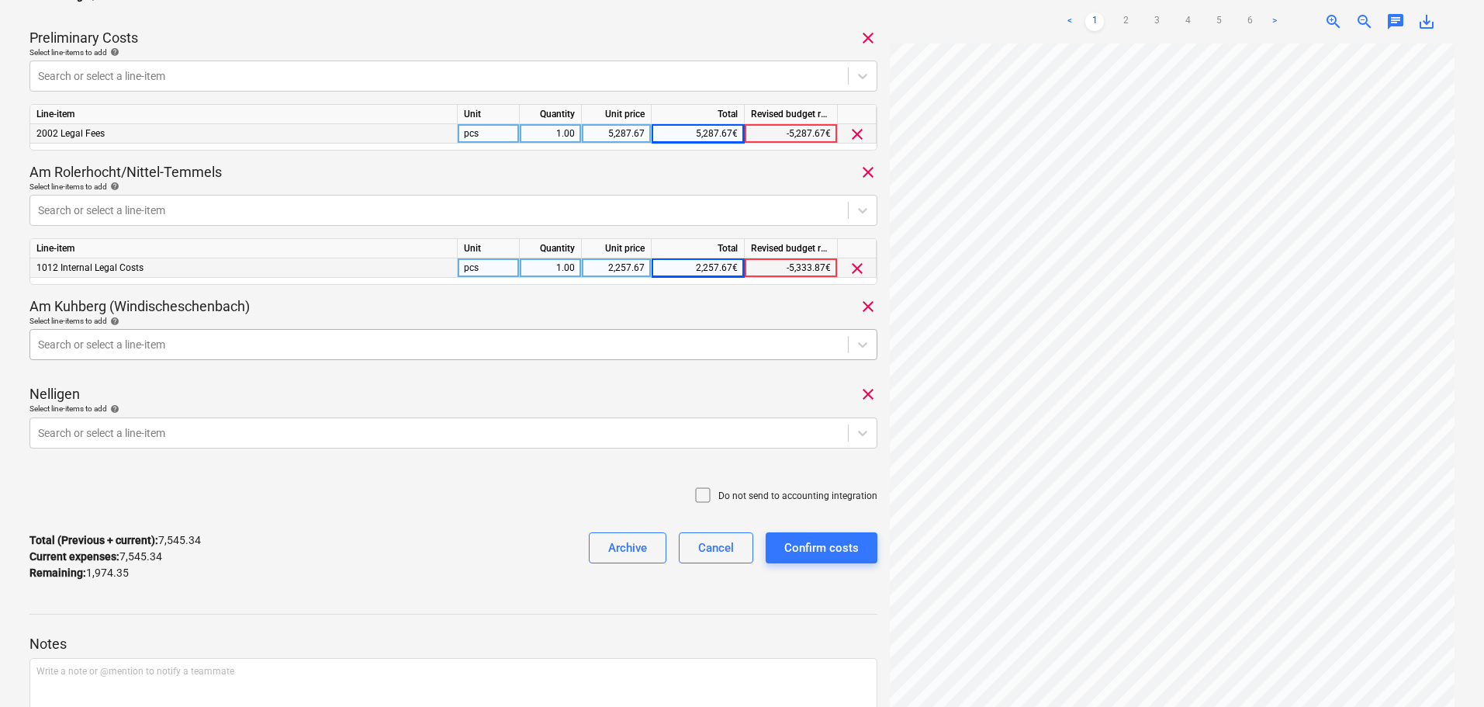
click at [196, 338] on div at bounding box center [439, 345] width 802 height 16
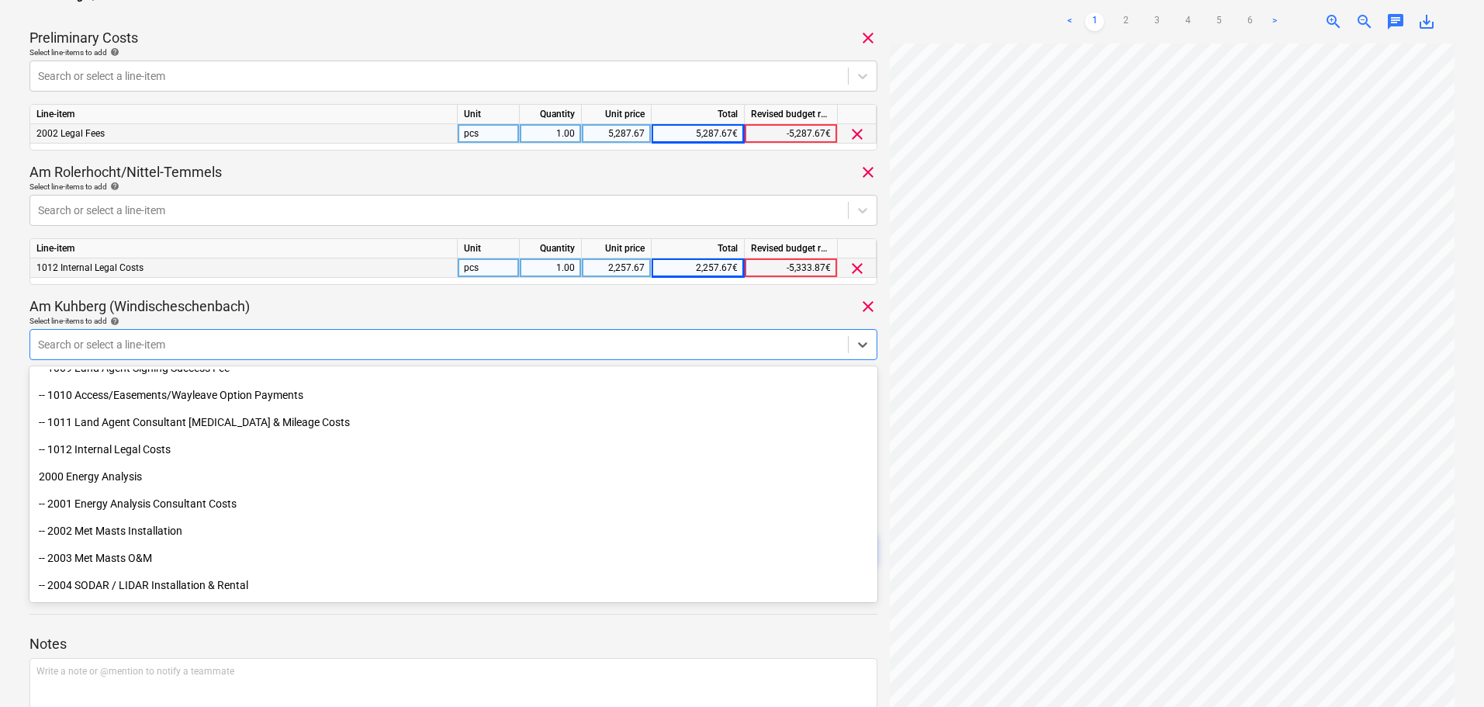
scroll to position [233, 0]
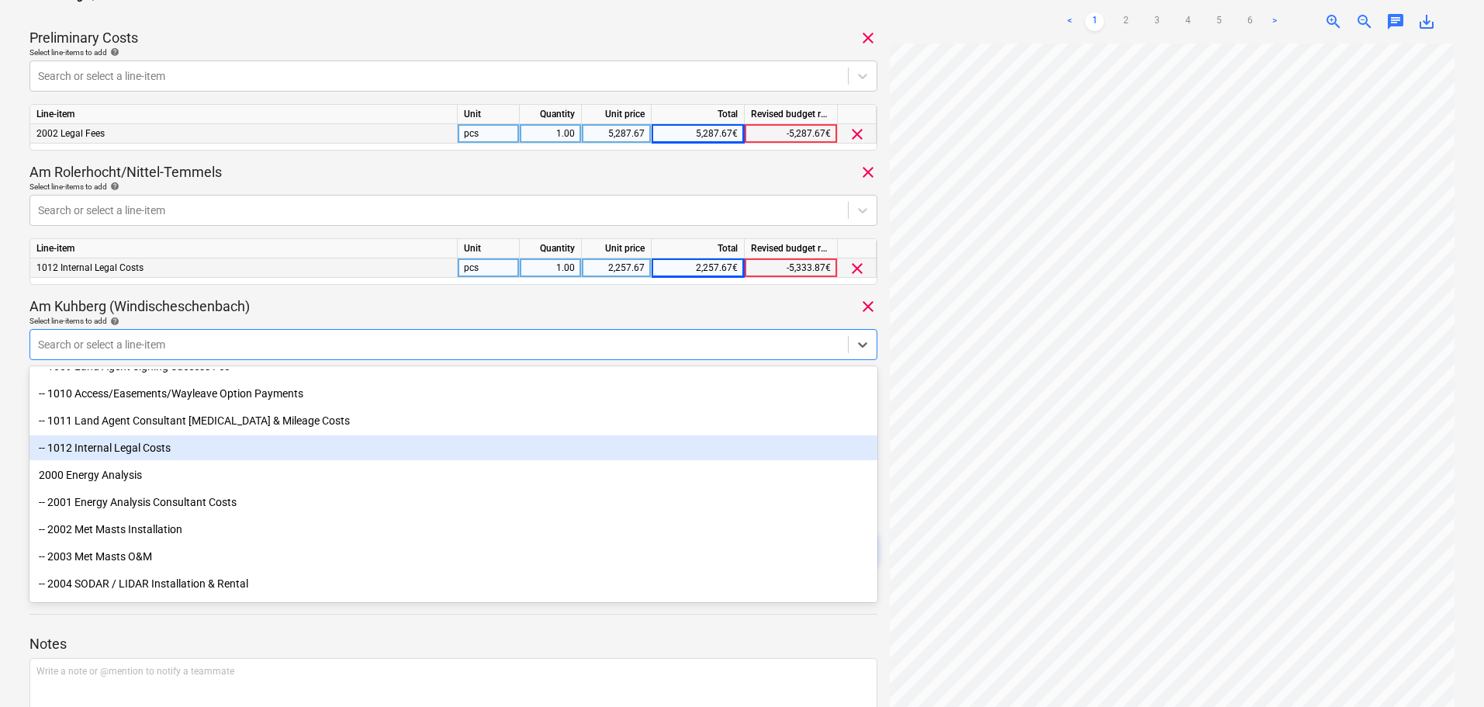
click at [144, 444] on div "-- 1012 Internal Legal Costs" at bounding box center [453, 447] width 848 height 25
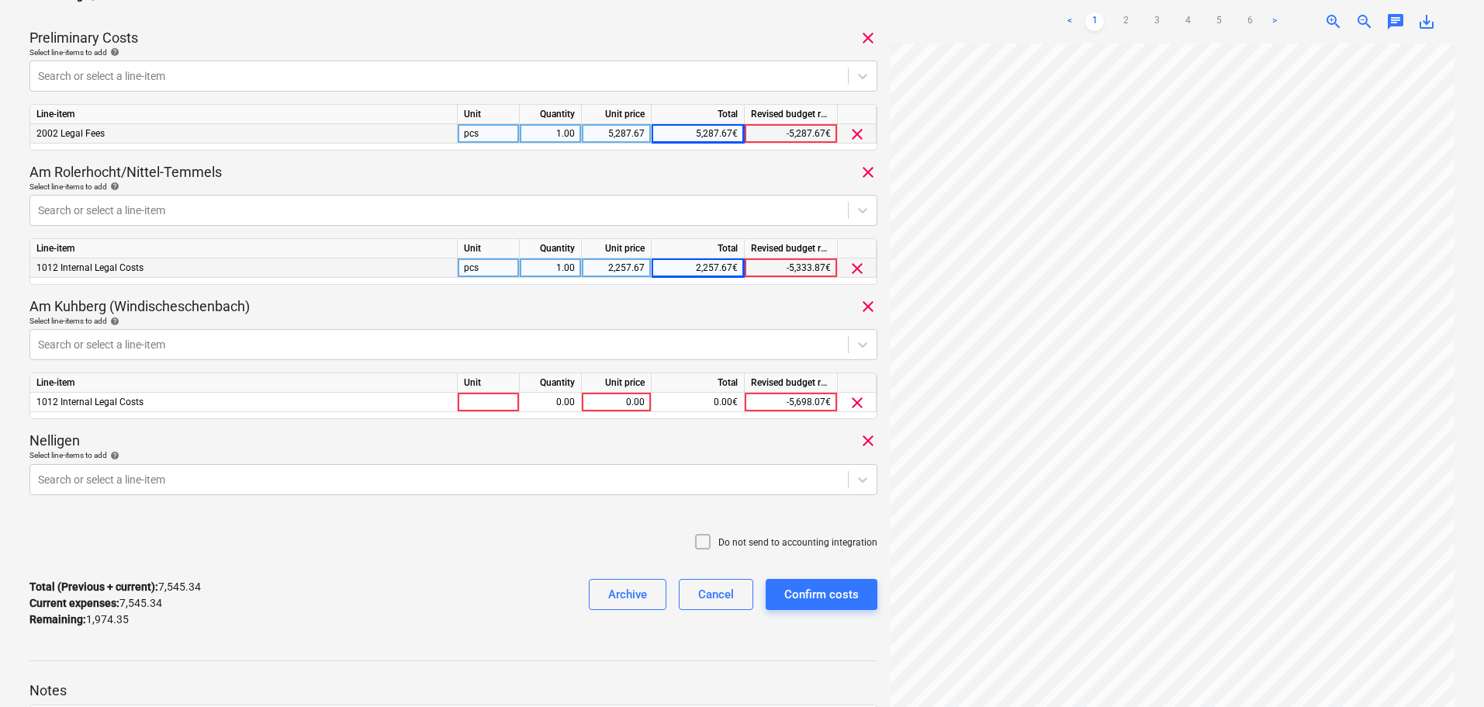
click at [335, 307] on div "Am Kuhberg (Windischeschenbach) clear" at bounding box center [453, 306] width 848 height 19
click at [610, 401] on div "0.00" at bounding box center [616, 402] width 57 height 19
type input "1002.17"
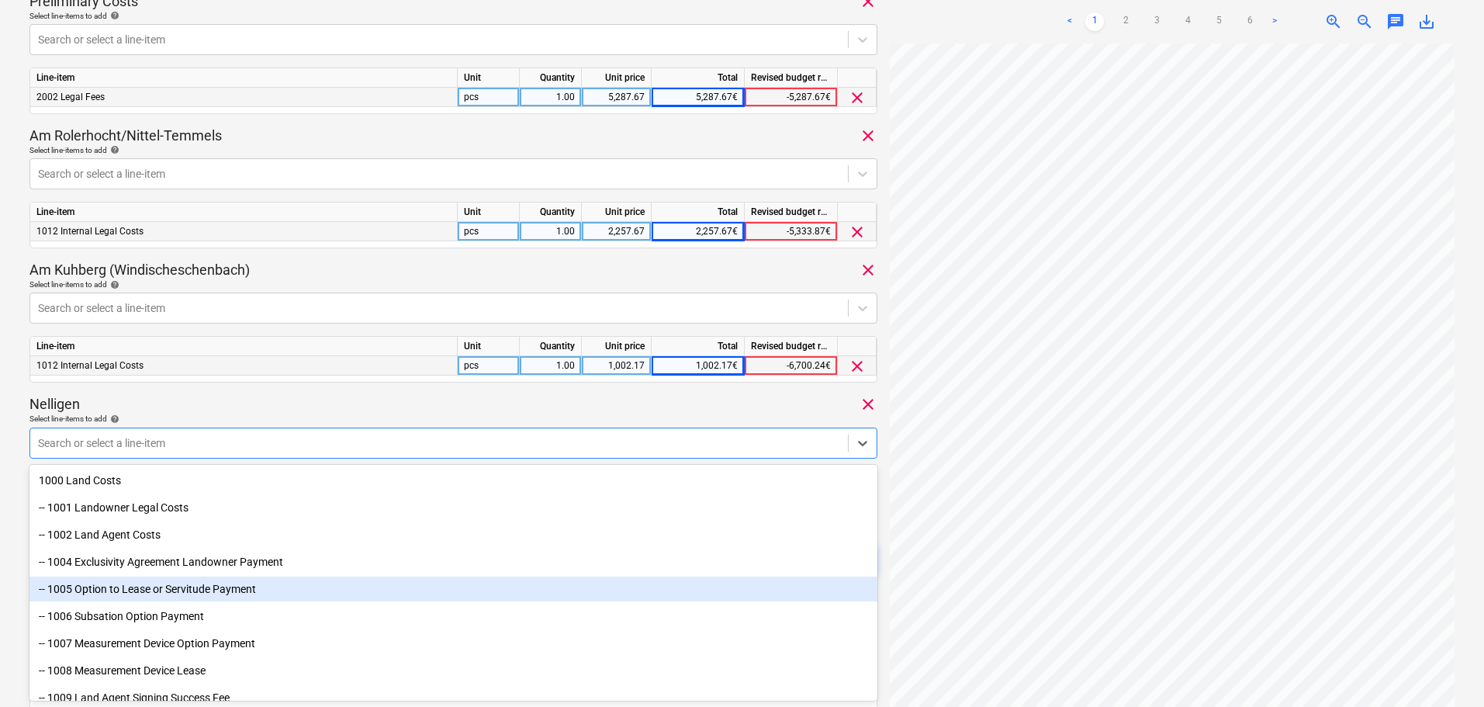
scroll to position [155, 0]
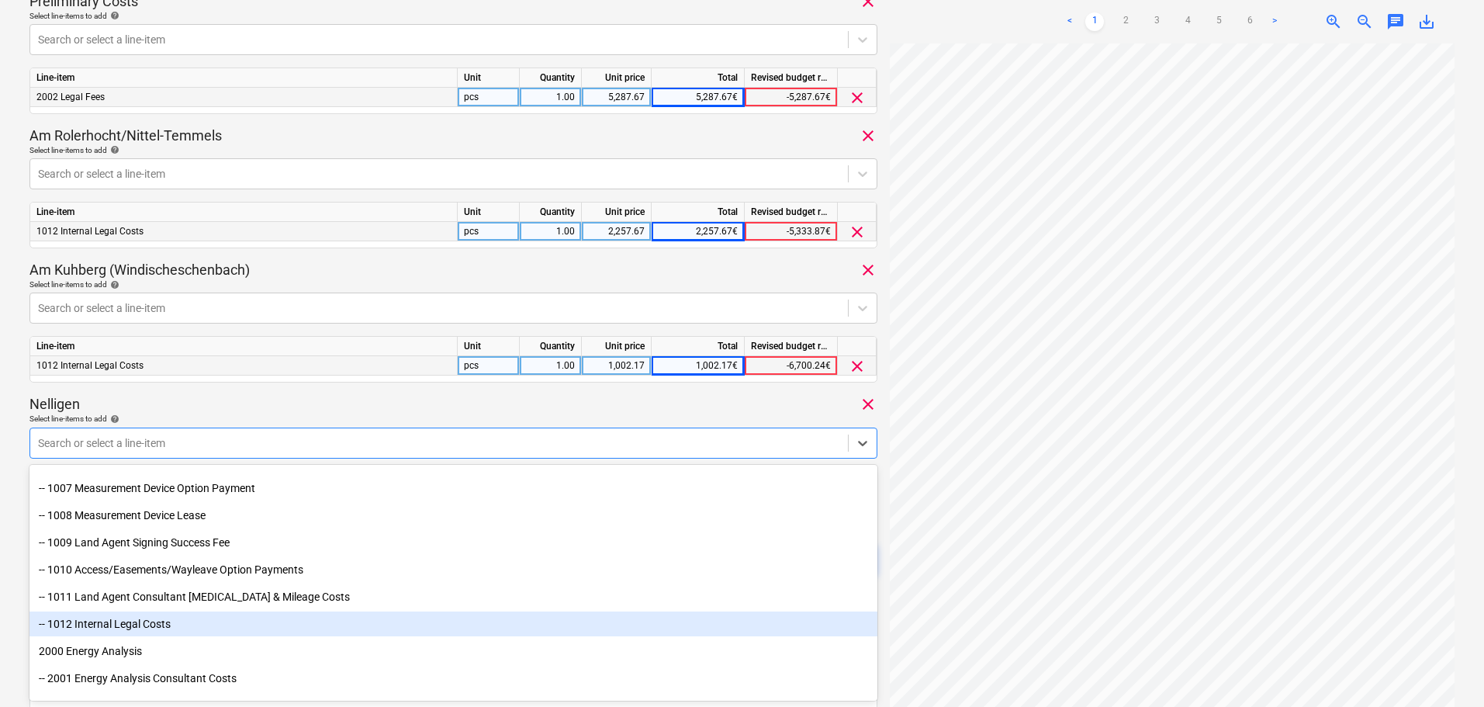
click at [149, 625] on div "-- 1012 Internal Legal Costs" at bounding box center [453, 623] width 848 height 25
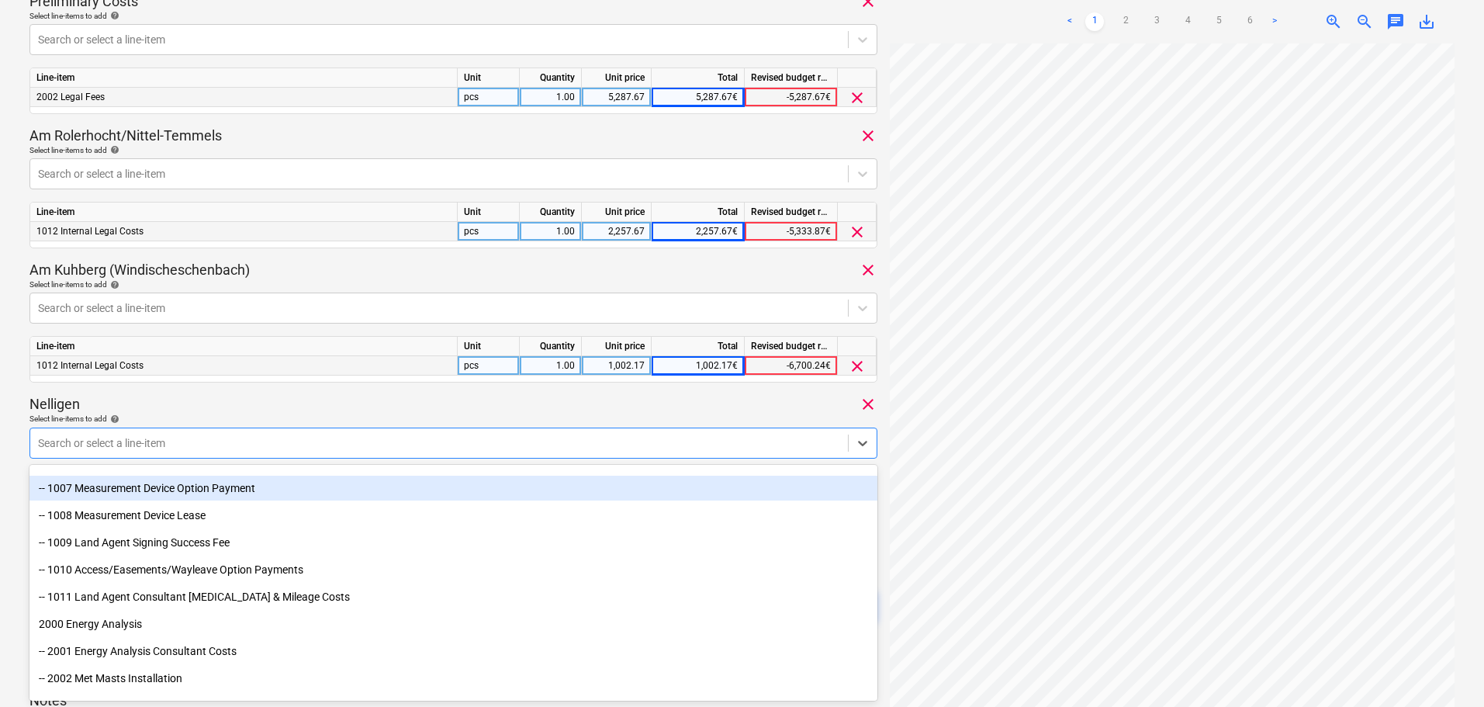
drag, startPoint x: 288, startPoint y: 388, endPoint x: 286, endPoint y: 396, distance: 7.9
click at [288, 390] on div "2025.1131 Galileo Empower GmbH 105-25.pdf Consolidated invoice total amount 9,5…" at bounding box center [453, 118] width 848 height 1064
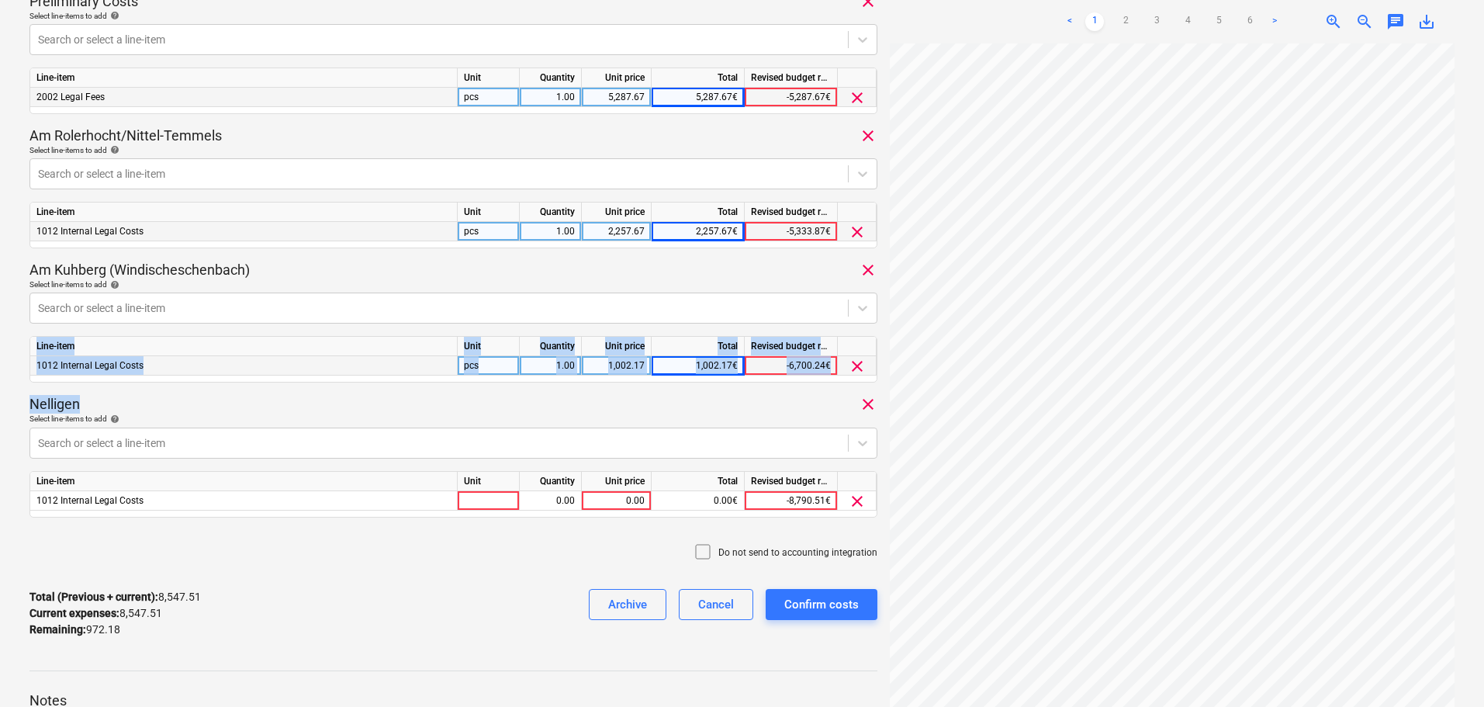
click at [227, 397] on div "Nelligen clear" at bounding box center [453, 404] width 848 height 19
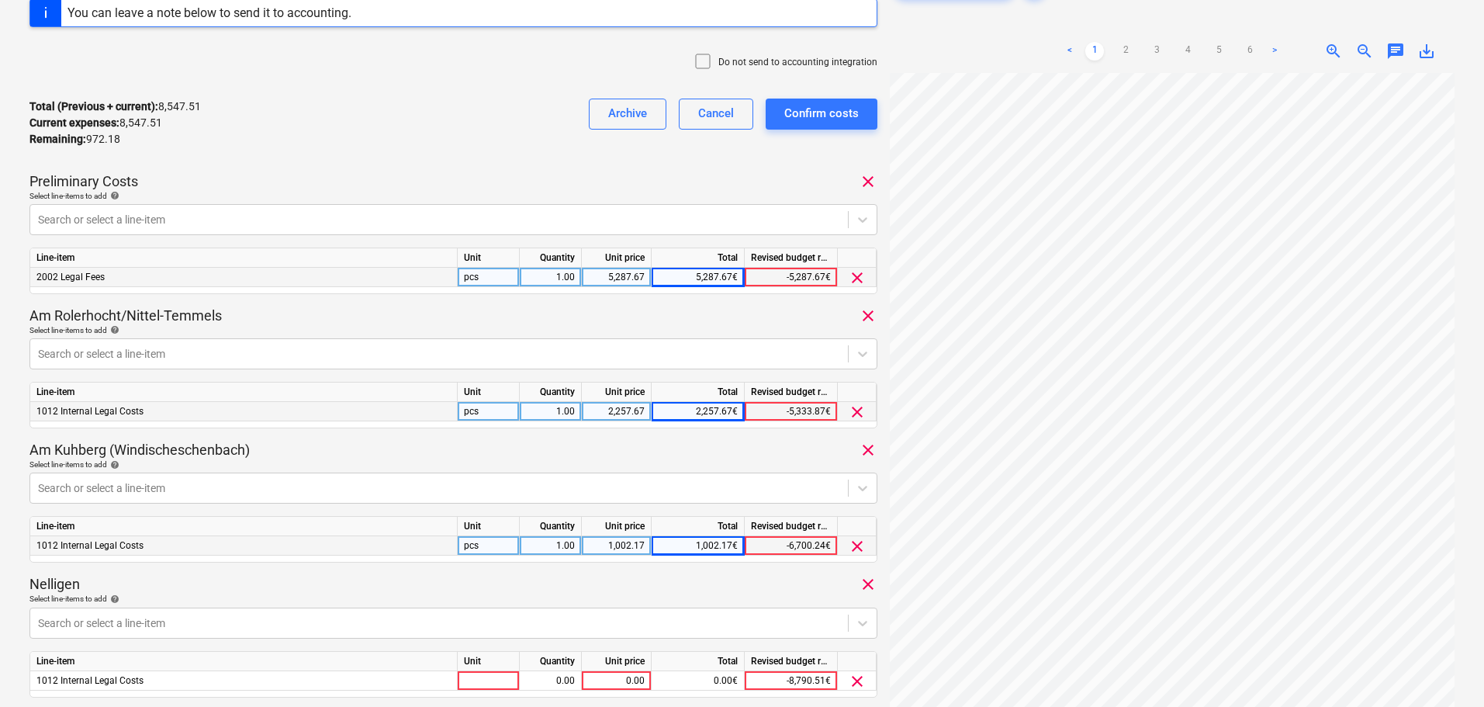
scroll to position [472, 0]
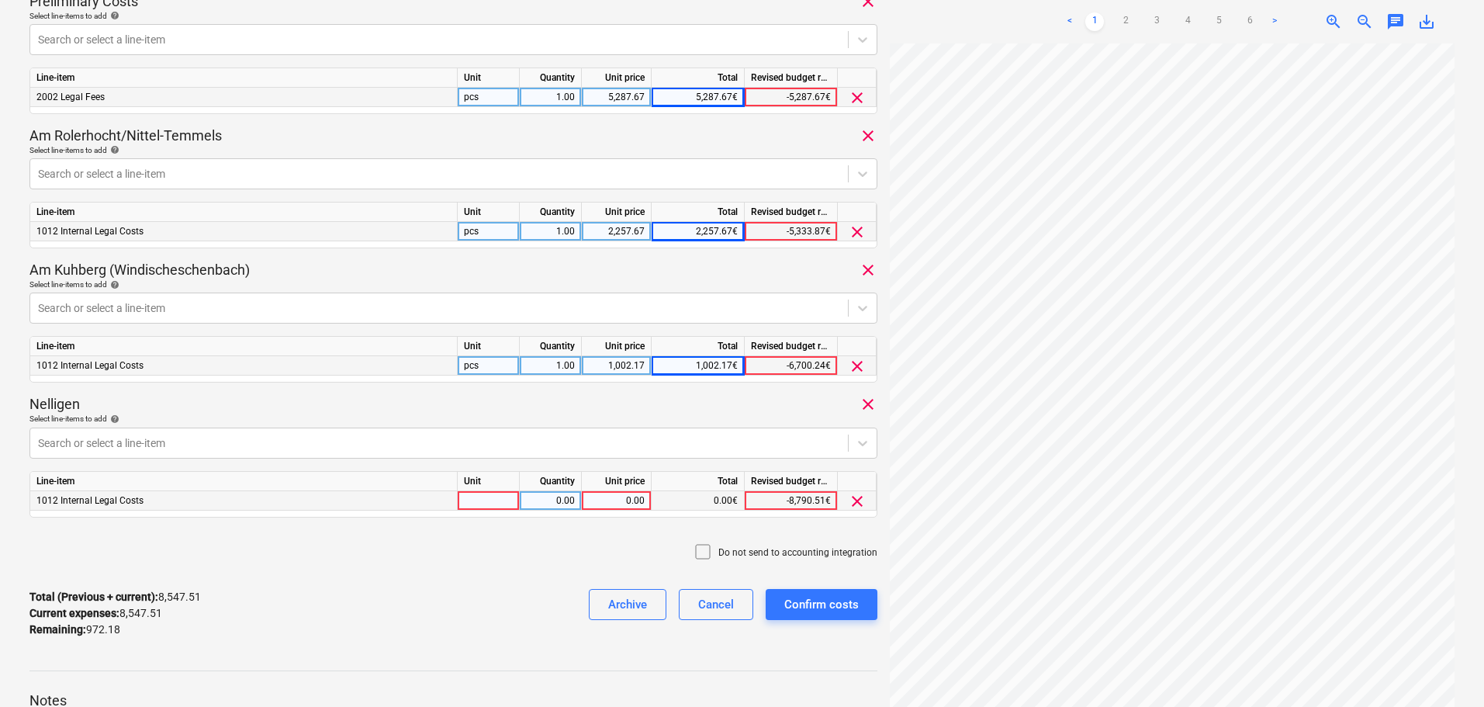
click at [617, 502] on div "0.00" at bounding box center [616, 500] width 57 height 19
type input "972.18"
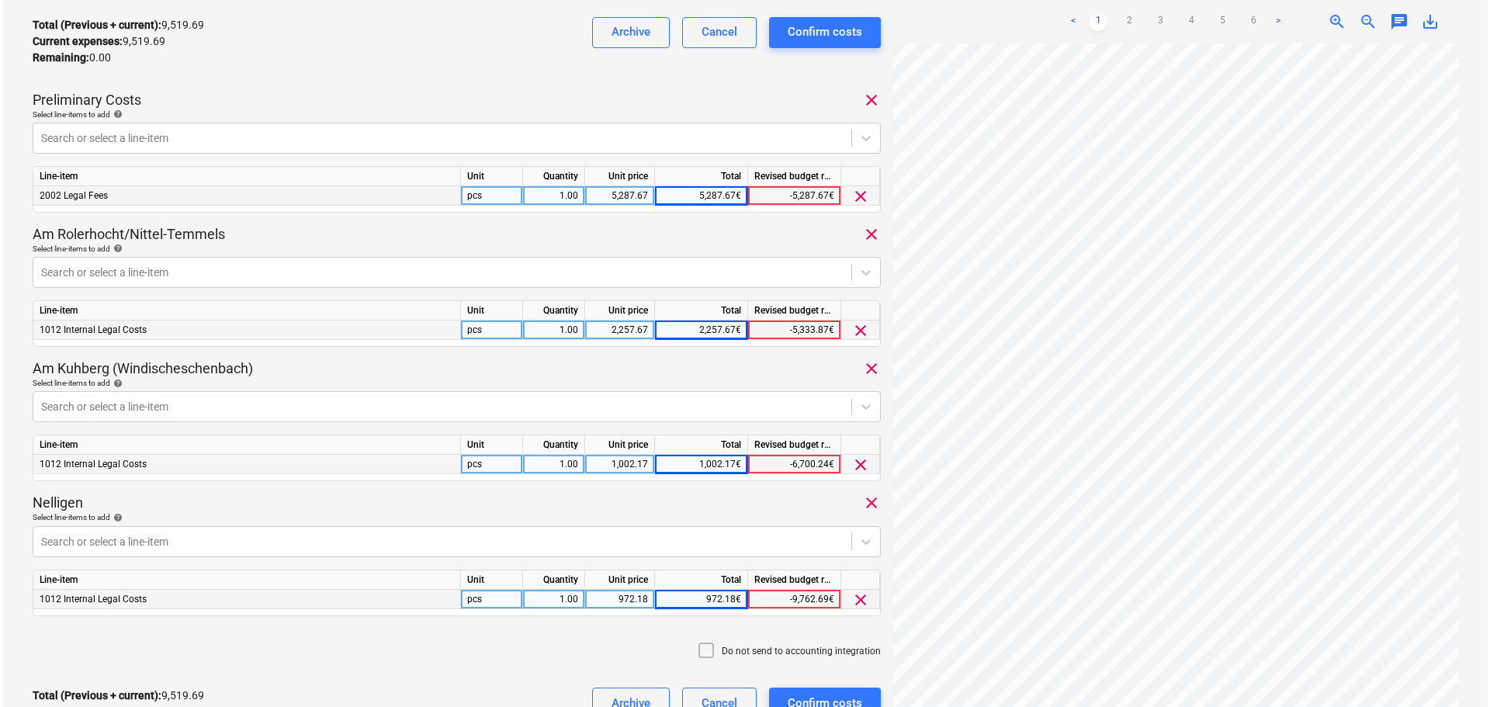
scroll to position [549, 0]
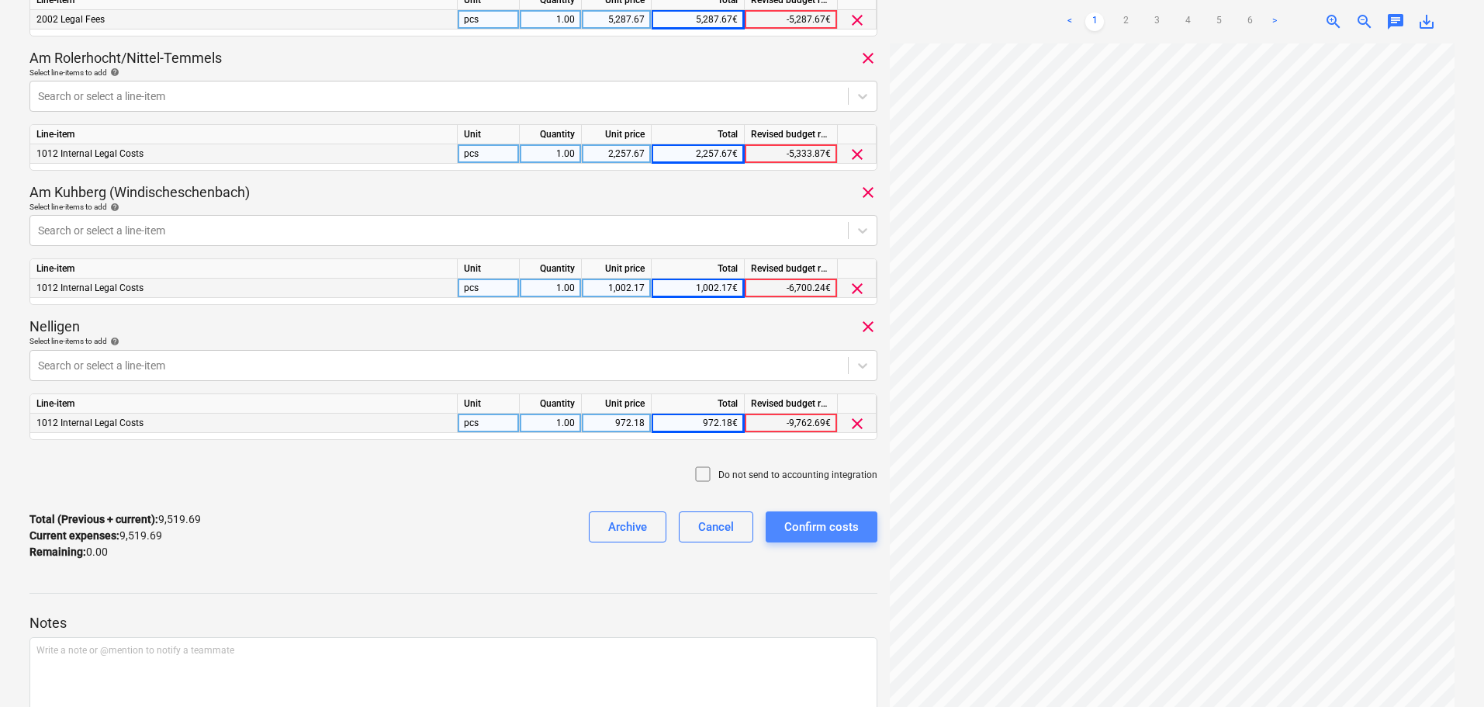
click at [825, 528] on div "Confirm costs" at bounding box center [822, 527] width 74 height 20
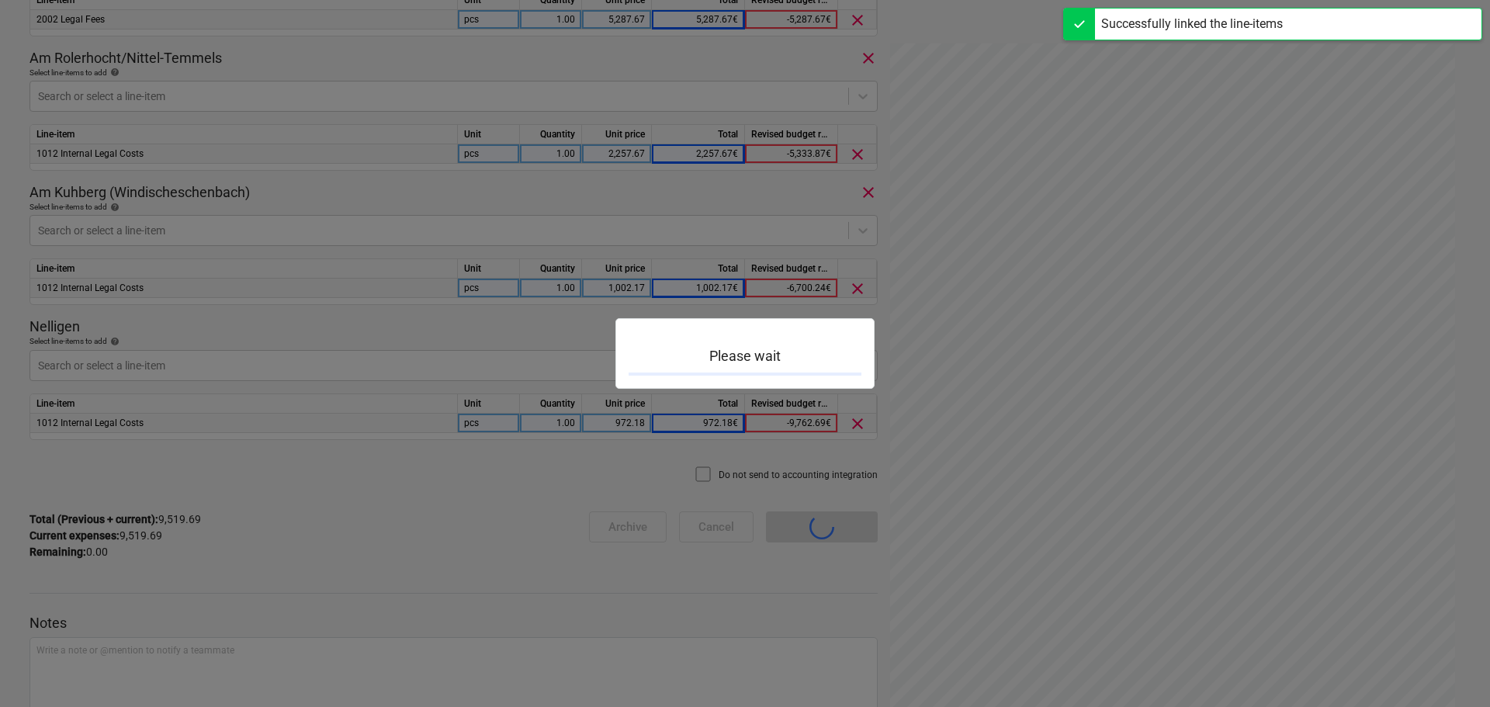
scroll to position [136, 0]
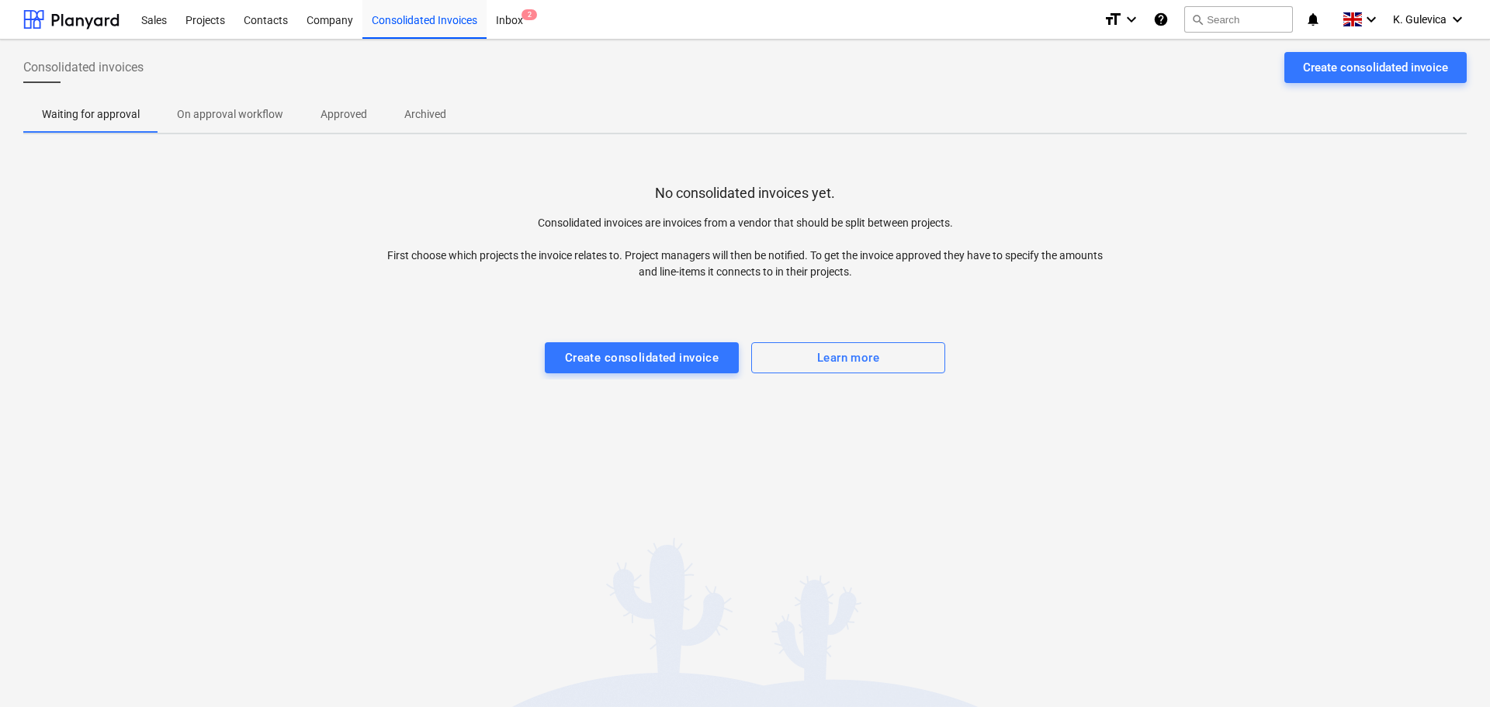
drag, startPoint x: 1418, startPoint y: 22, endPoint x: 1410, endPoint y: 23, distance: 7.8
click at [1418, 22] on div "Successfully linked the line-items" at bounding box center [1272, 16] width 419 height 33
drag, startPoint x: 1415, startPoint y: 23, endPoint x: 1101, endPoint y: 19, distance: 313.5
click at [1414, 23] on div "Successfully linked the line-items" at bounding box center [1272, 16] width 419 height 33
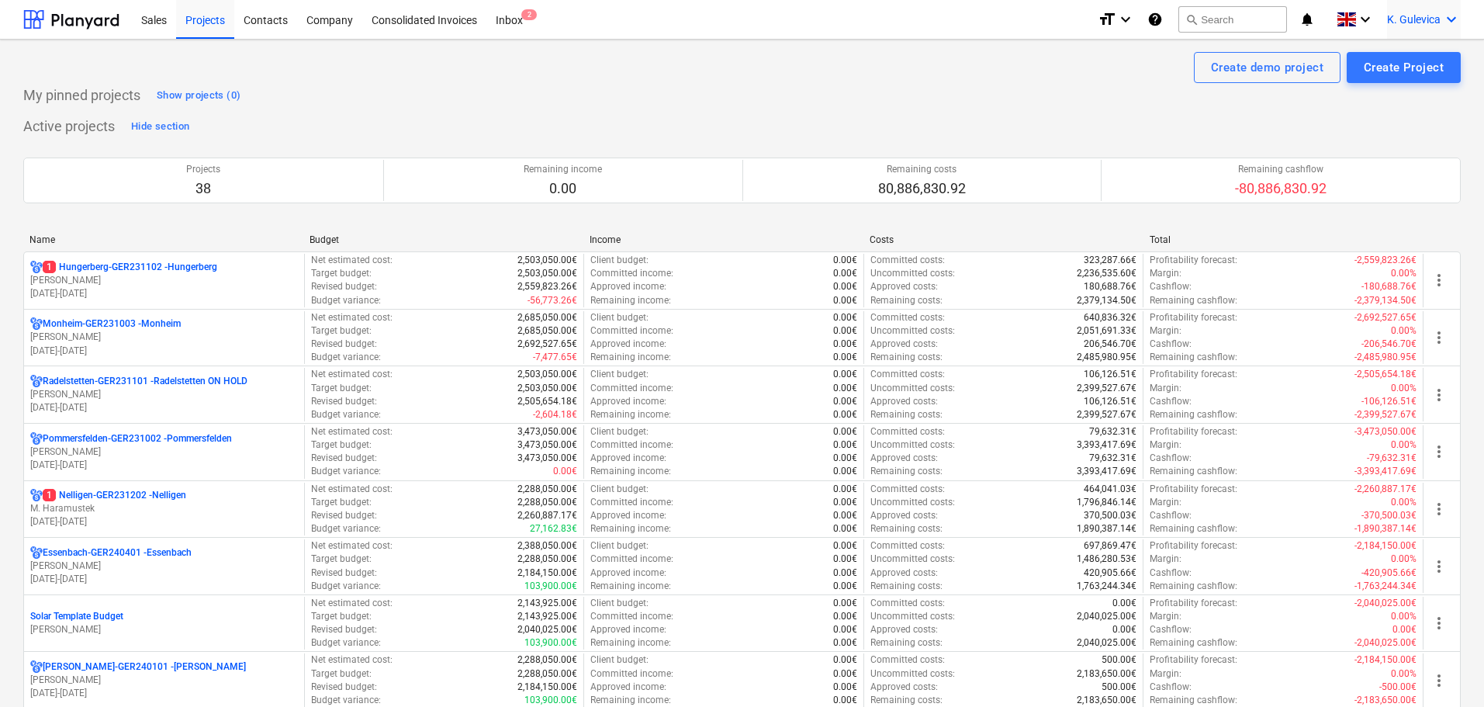
click at [1398, 10] on div "K. Gulevica keyboard_arrow_down" at bounding box center [1424, 19] width 74 height 39
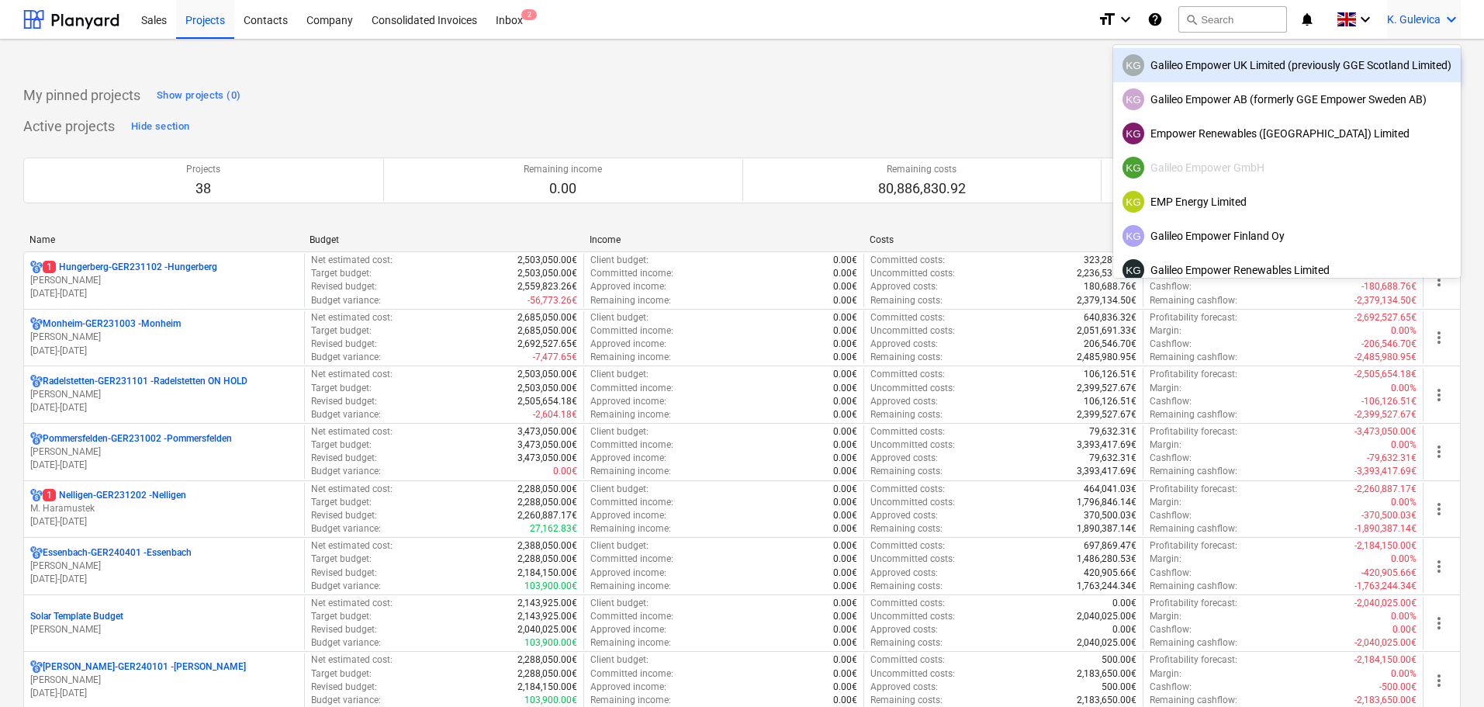
click at [1226, 74] on div "KG Galileo Empower UK Limited (previously GGE Scotland Limited)" at bounding box center [1287, 65] width 329 height 22
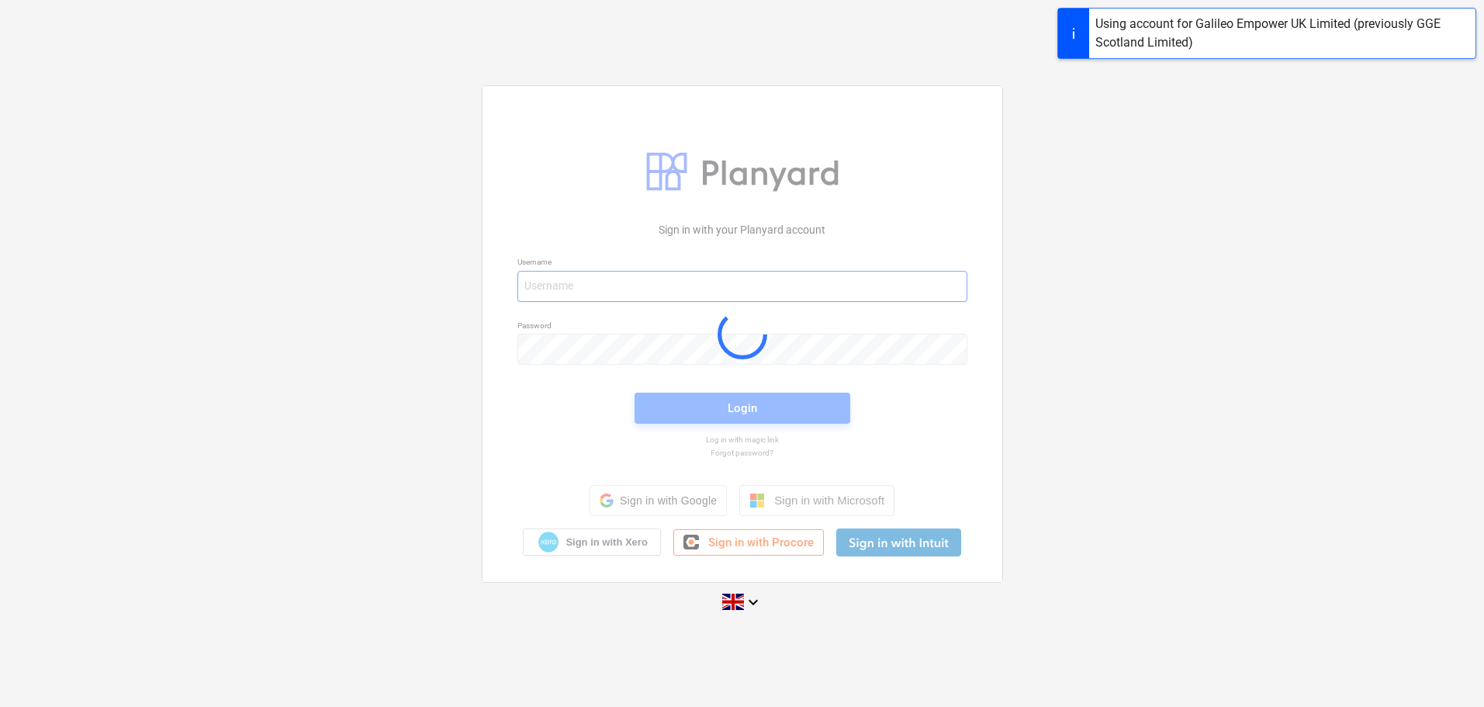
type input "[EMAIL_ADDRESS][DOMAIN_NAME]"
